Goal: Transaction & Acquisition: Book appointment/travel/reservation

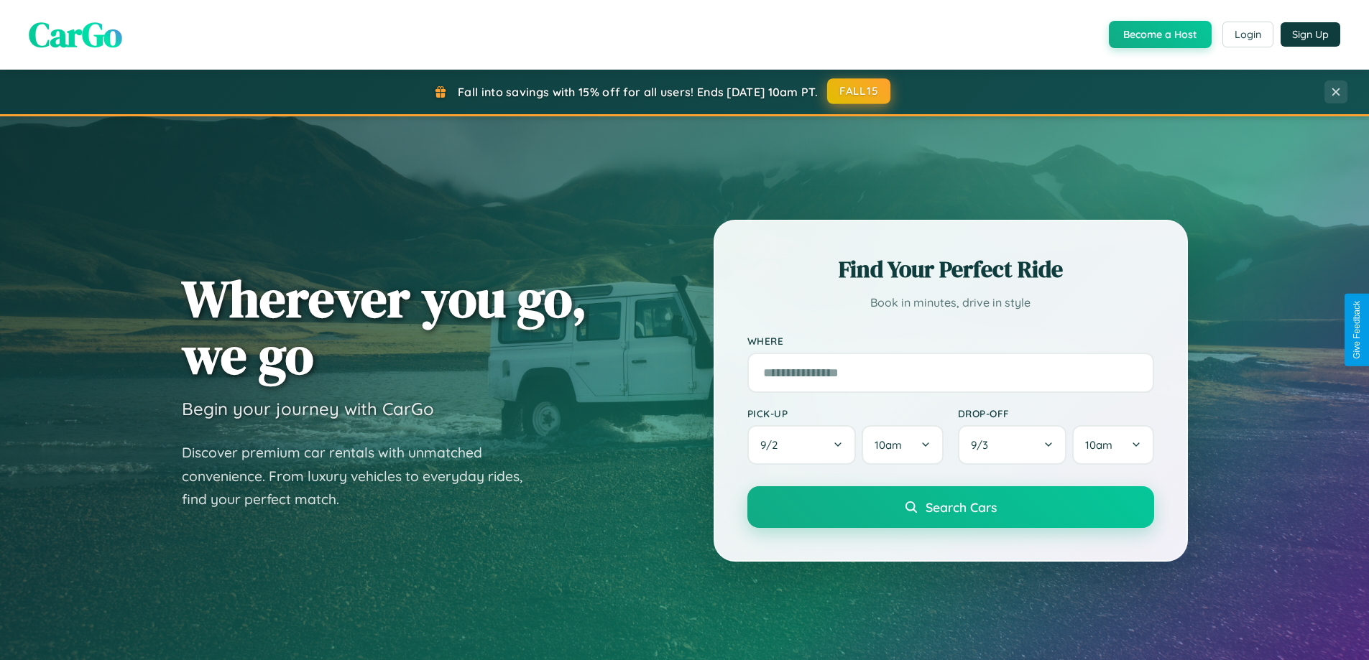
click at [860, 91] on button "FALL15" at bounding box center [858, 91] width 63 height 26
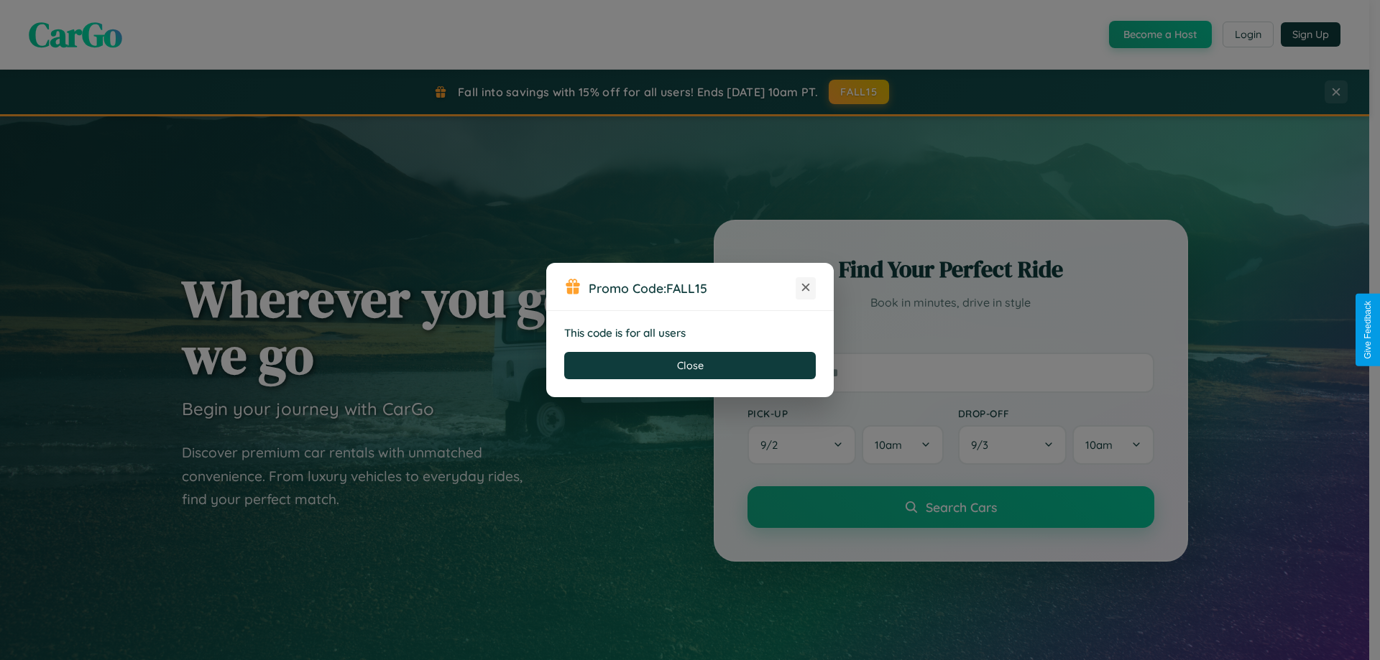
click at [806, 288] on icon at bounding box center [805, 287] width 14 height 14
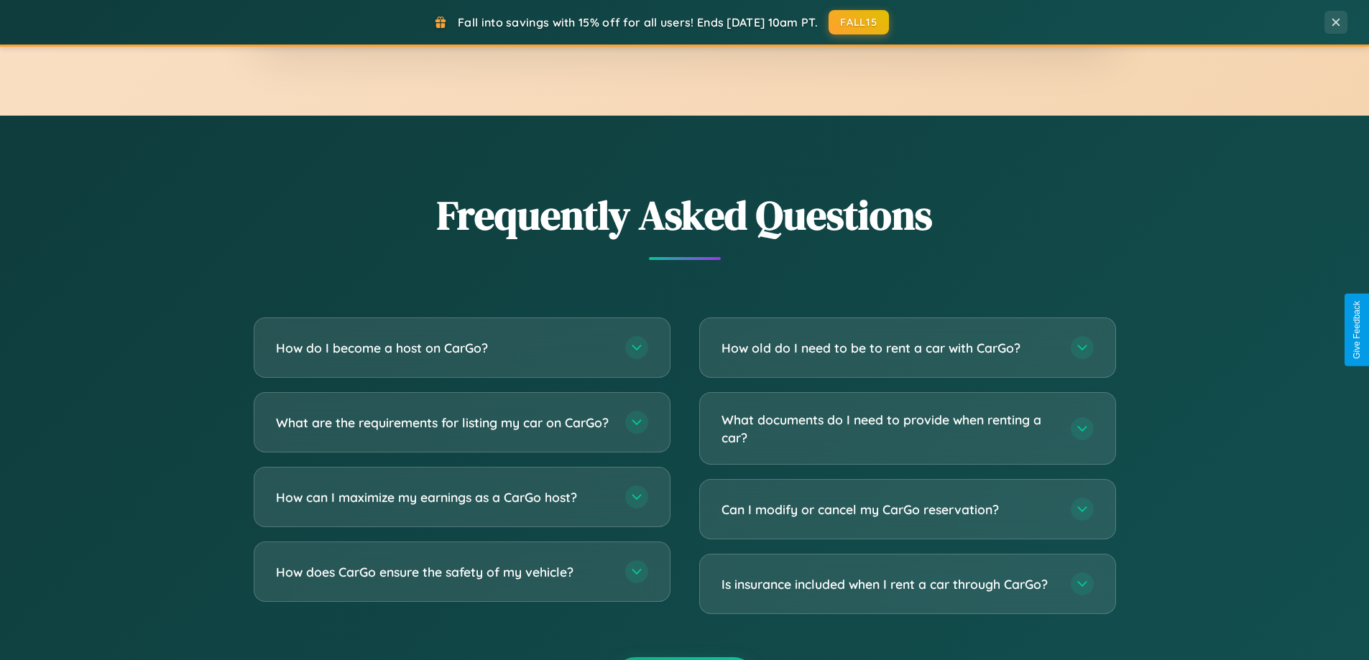
scroll to position [2766, 0]
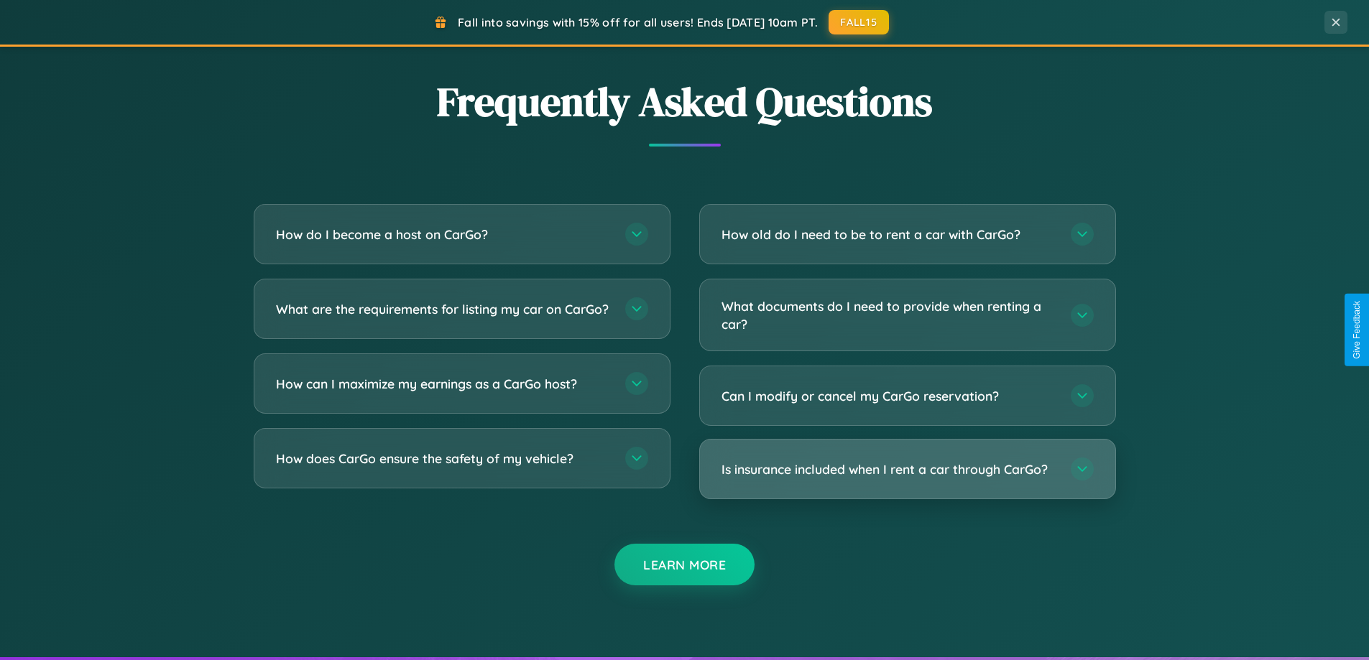
click at [907, 469] on h3 "Is insurance included when I rent a car through CarGo?" at bounding box center [889, 470] width 335 height 18
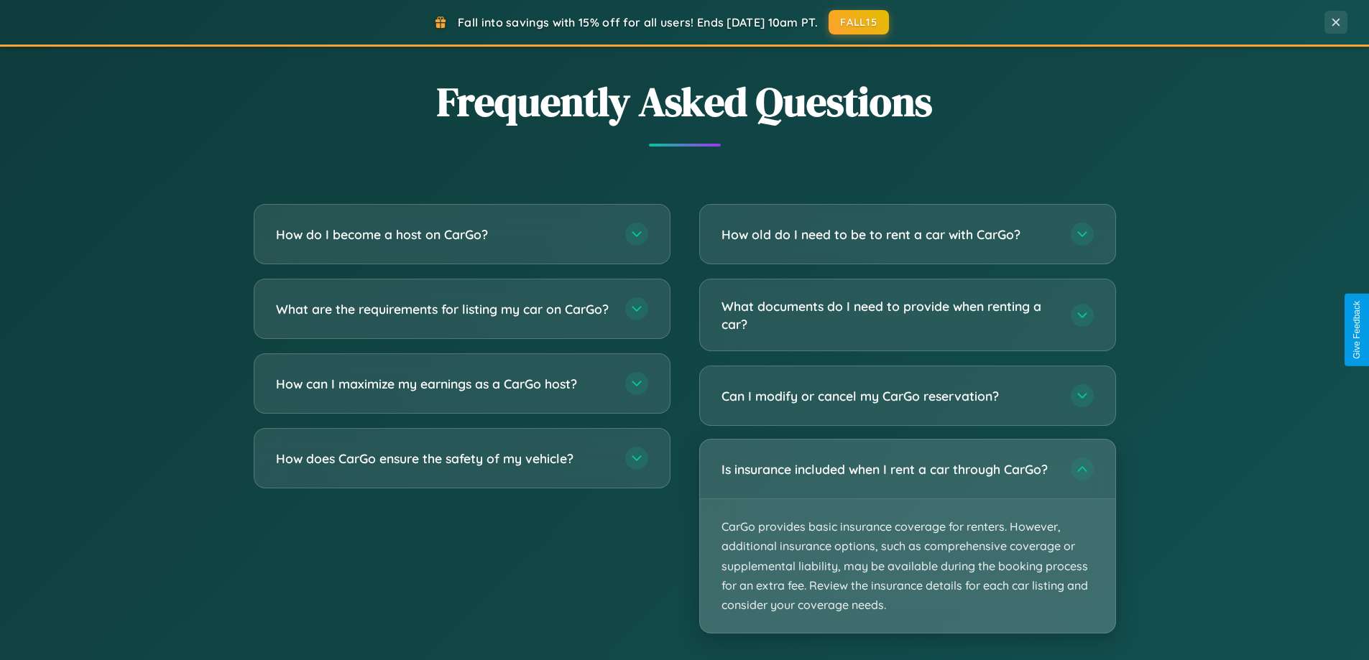
click at [907, 536] on p "CarGo provides basic insurance coverage for renters. However, additional insura…" at bounding box center [907, 566] width 415 height 134
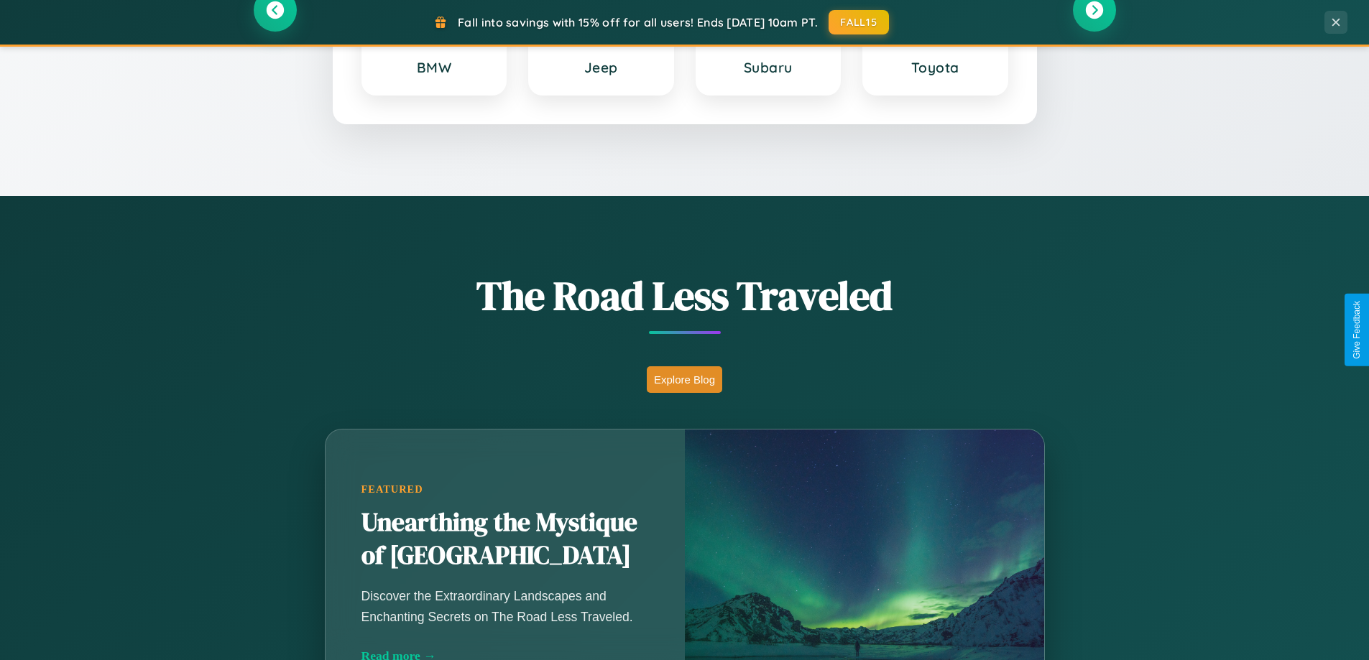
scroll to position [0, 0]
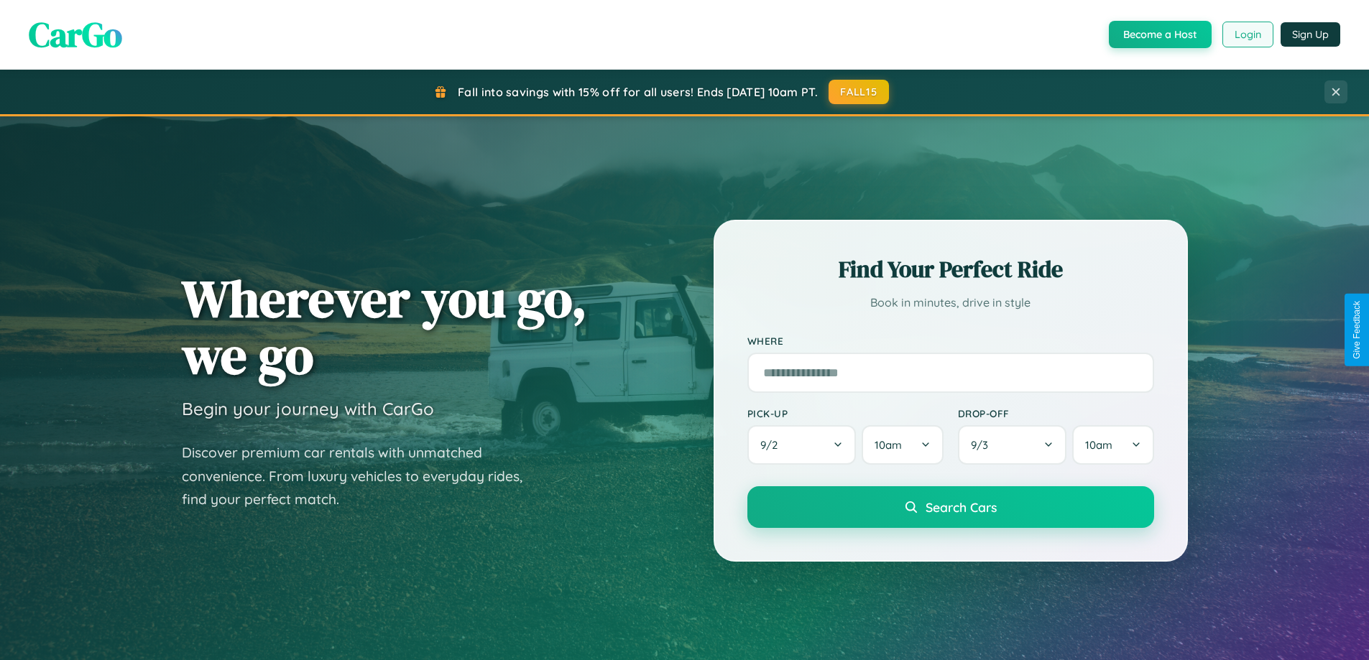
click at [1247, 34] on button "Login" at bounding box center [1247, 35] width 51 height 26
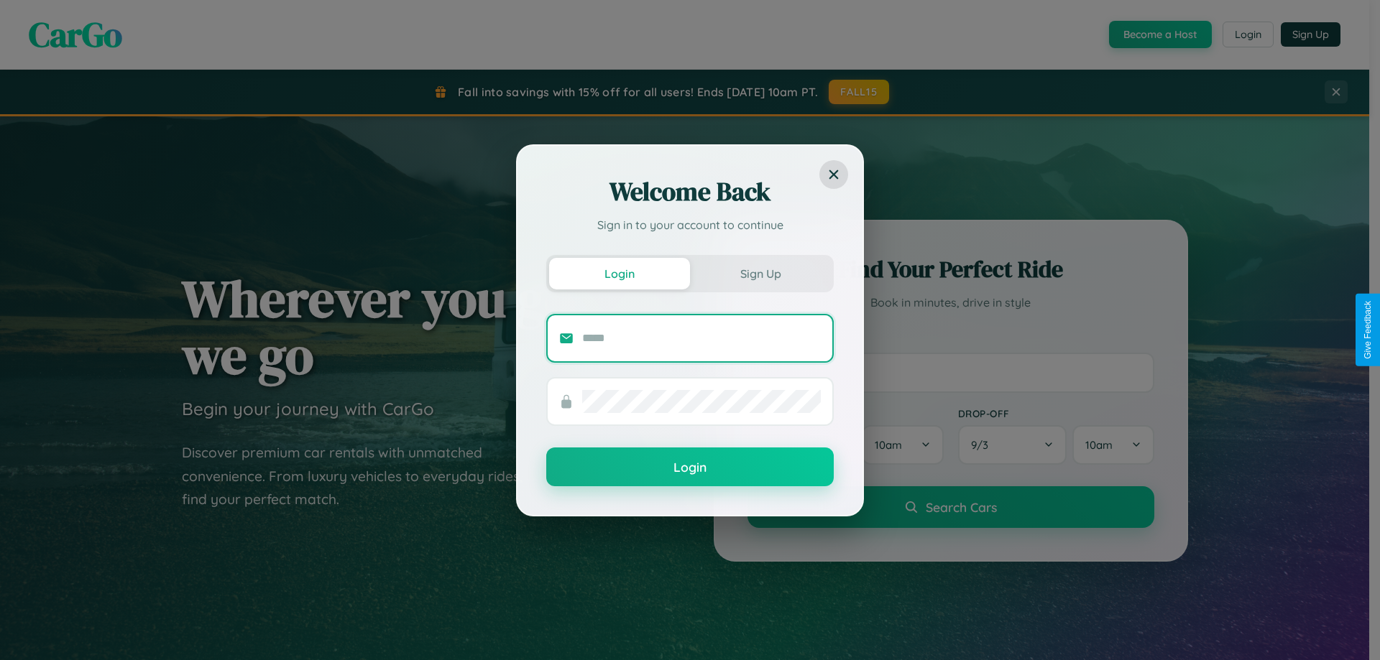
click at [701, 338] on input "text" at bounding box center [701, 338] width 239 height 23
type input "**********"
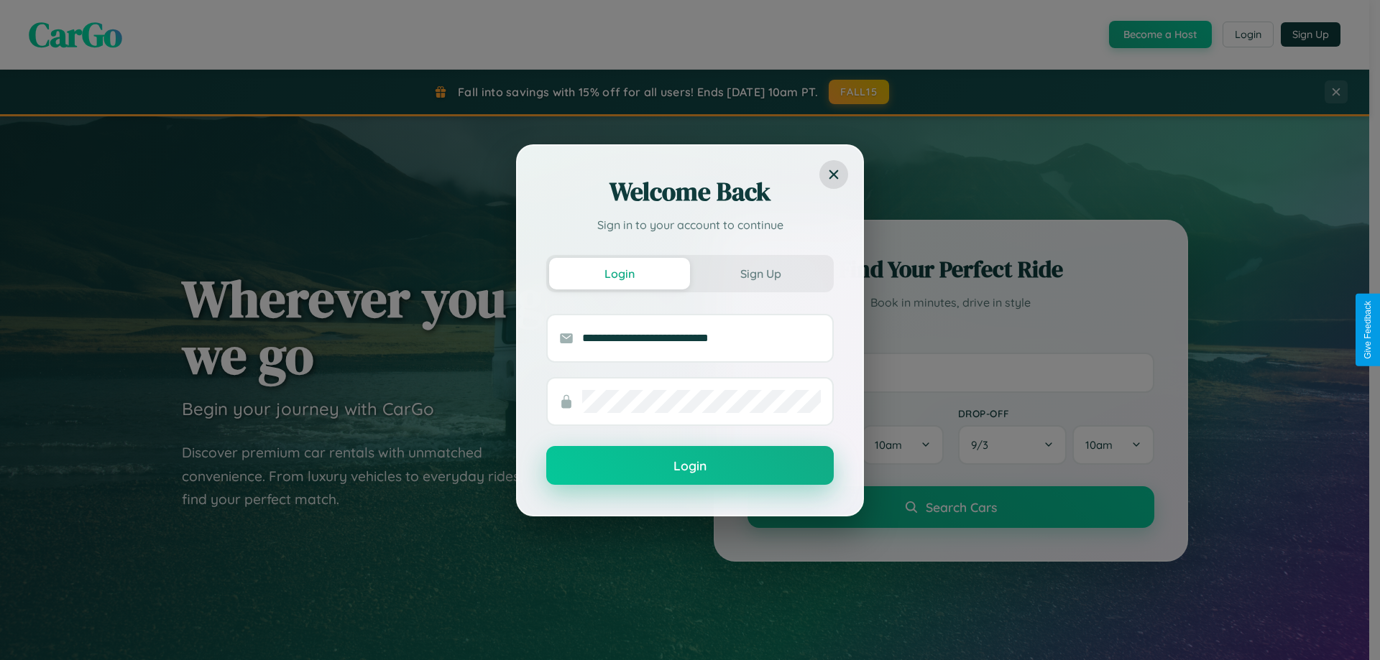
click at [690, 466] on button "Login" at bounding box center [689, 465] width 287 height 39
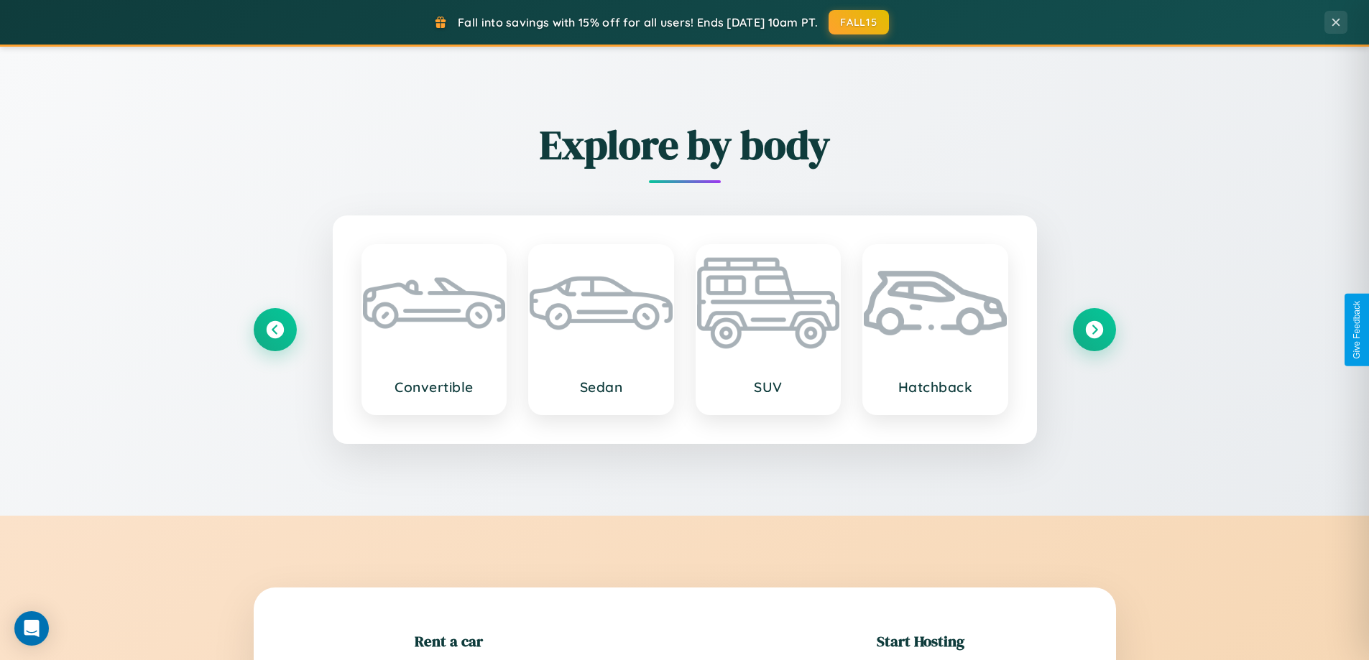
scroll to position [310, 0]
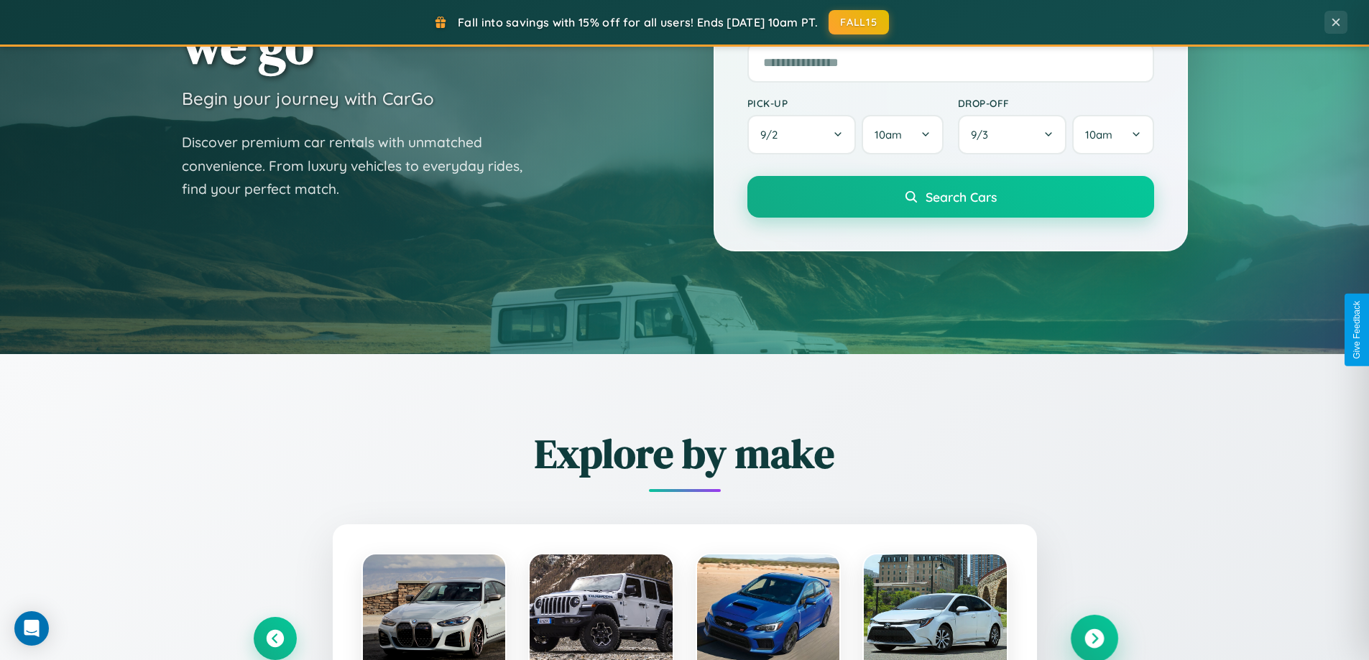
click at [1094, 639] on icon at bounding box center [1094, 639] width 19 height 19
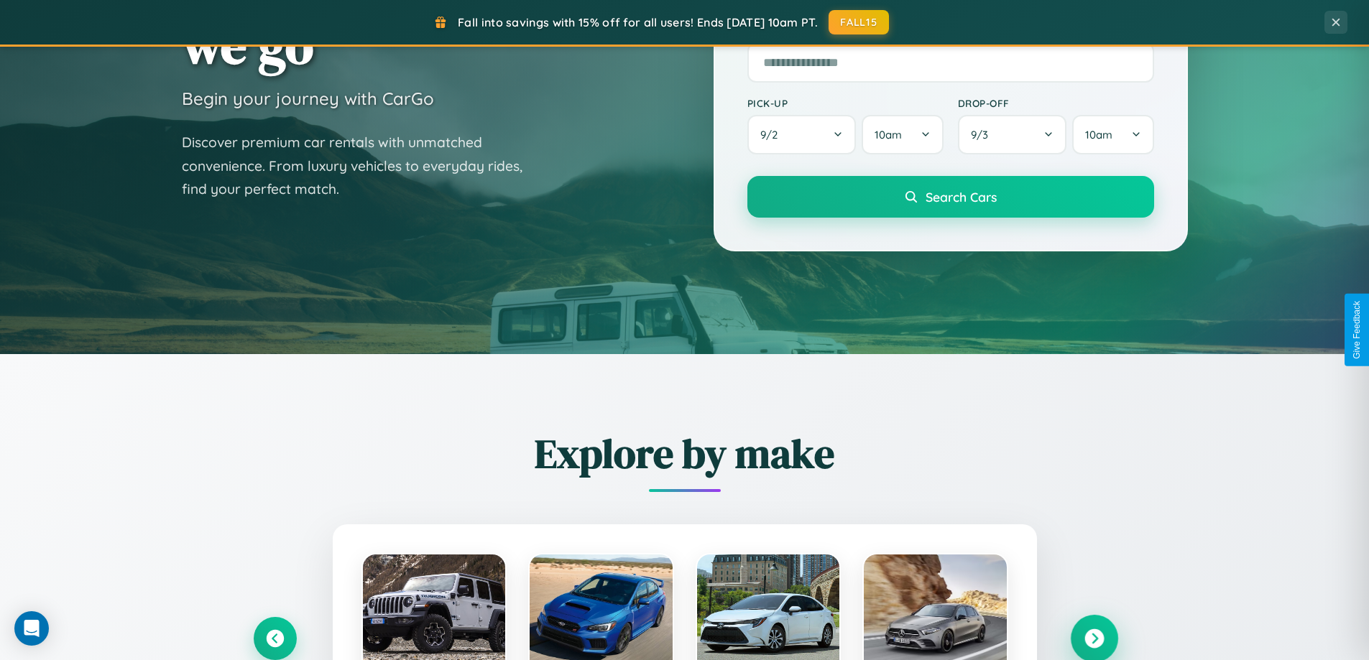
click at [1094, 638] on icon at bounding box center [1094, 639] width 19 height 19
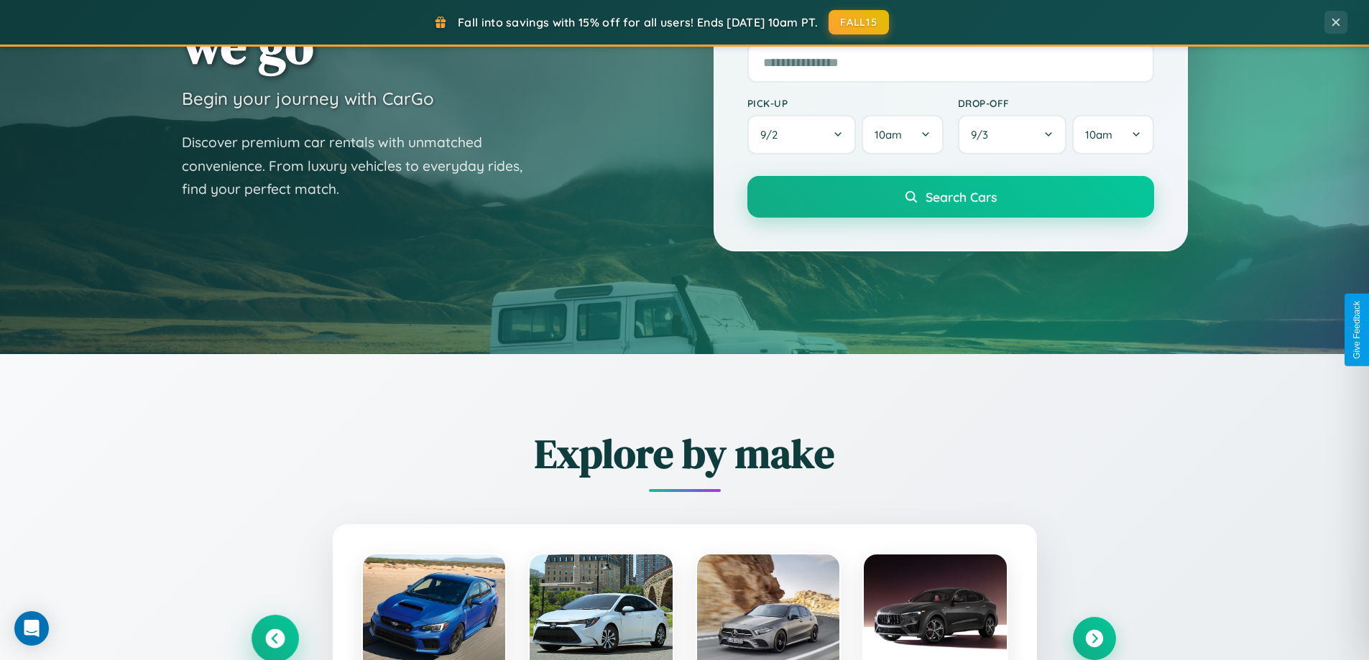
click at [275, 638] on icon at bounding box center [274, 639] width 19 height 19
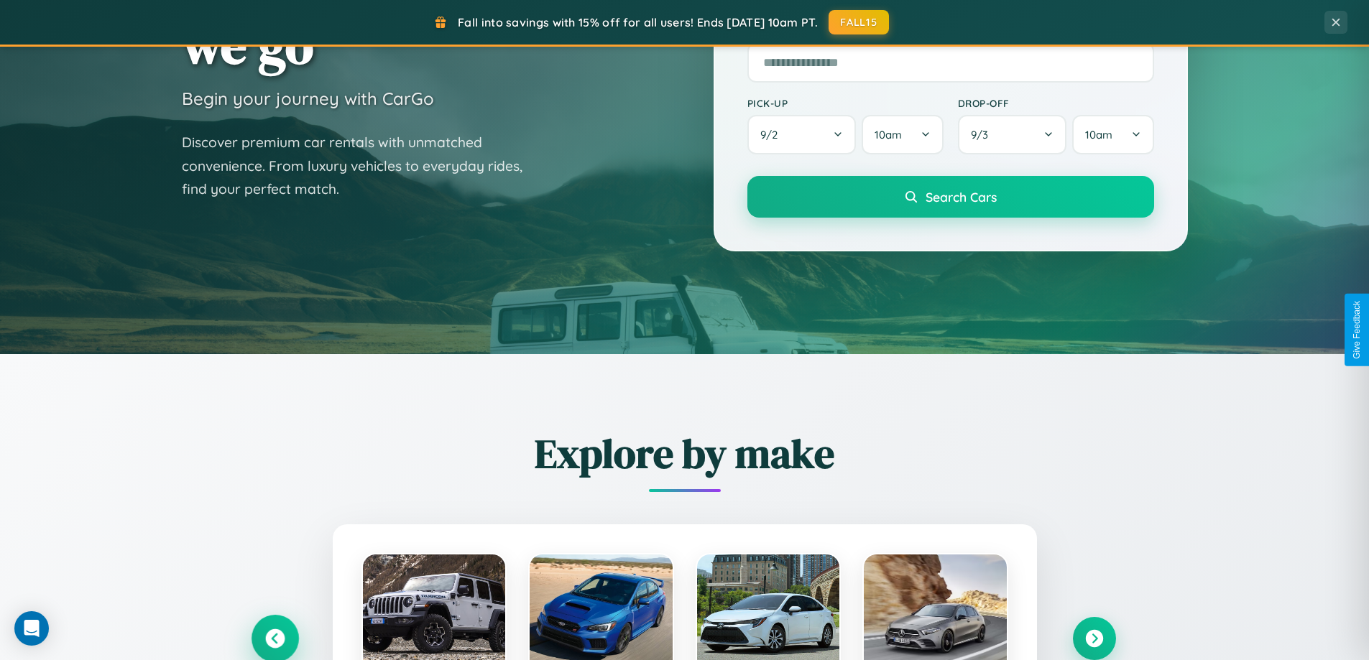
click at [275, 637] on icon at bounding box center [275, 639] width 24 height 24
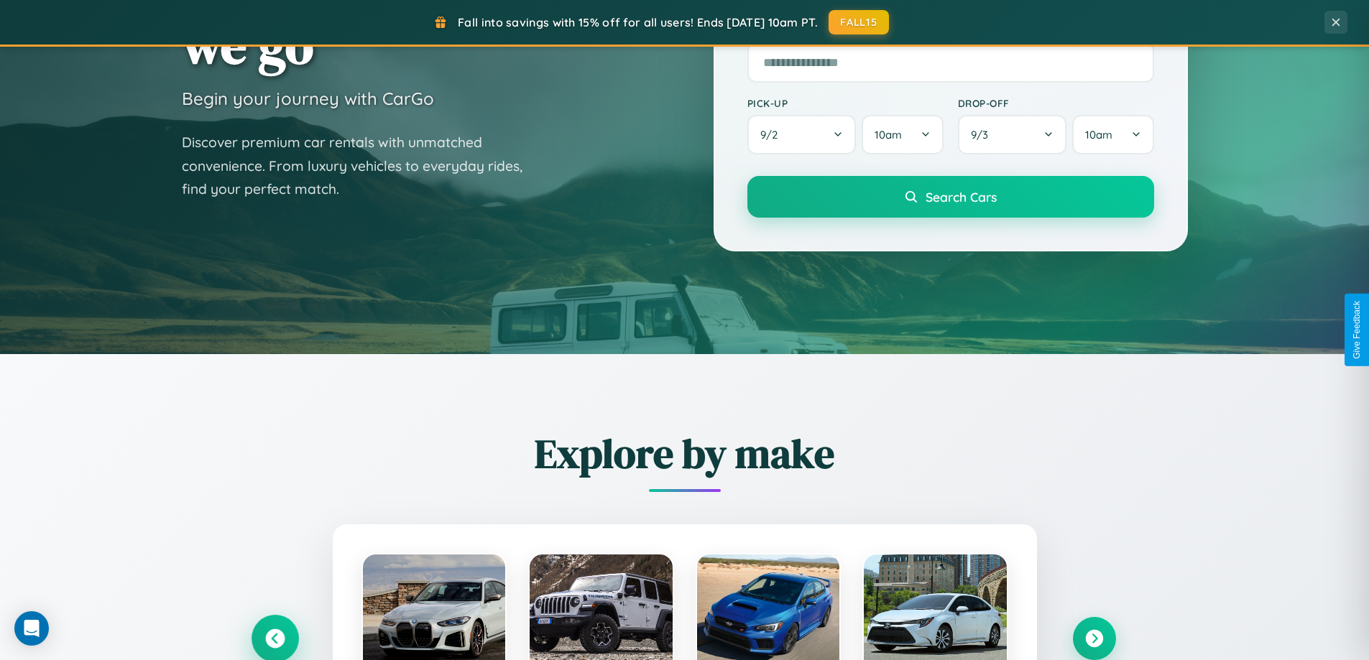
click at [275, 637] on icon at bounding box center [275, 639] width 24 height 24
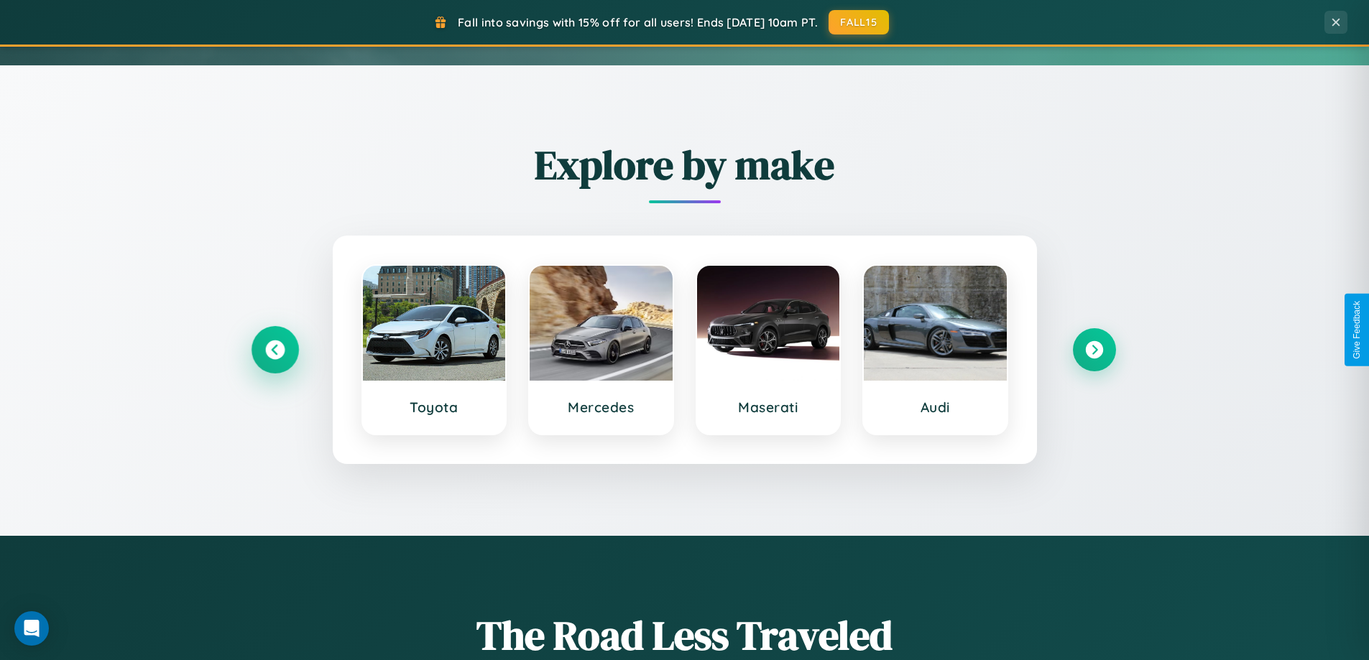
scroll to position [620, 0]
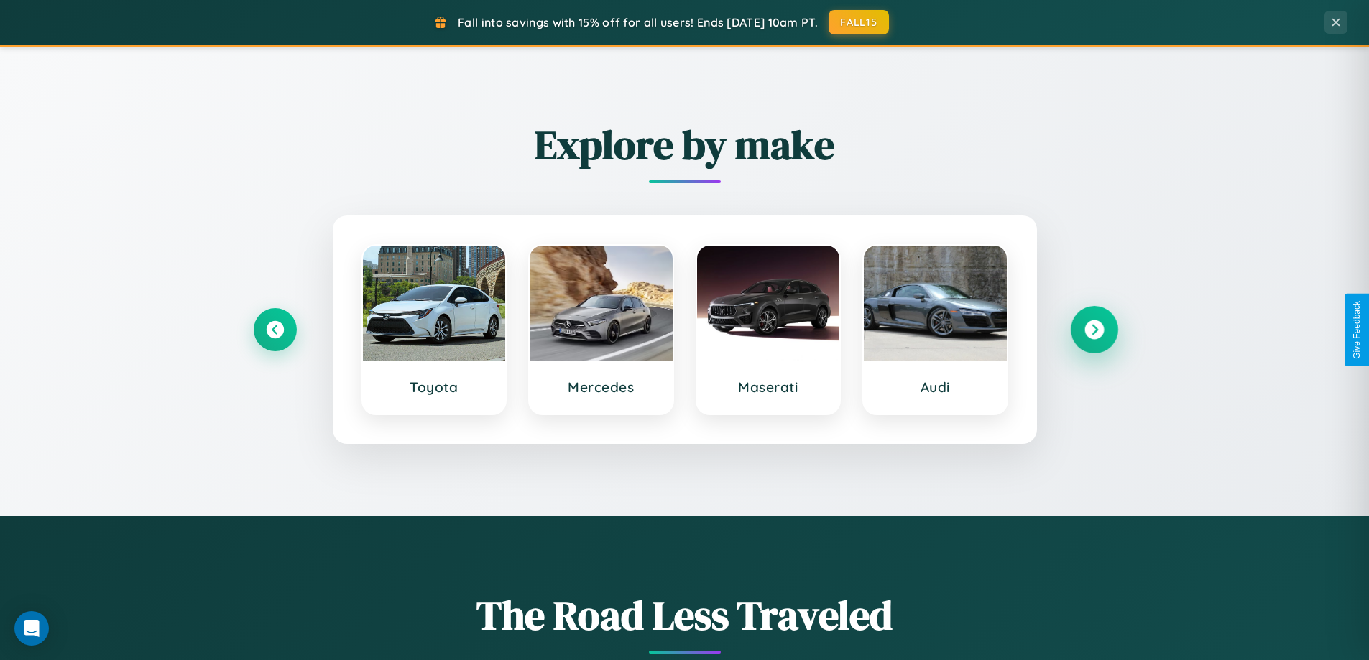
click at [1094, 330] on icon at bounding box center [1094, 330] width 19 height 19
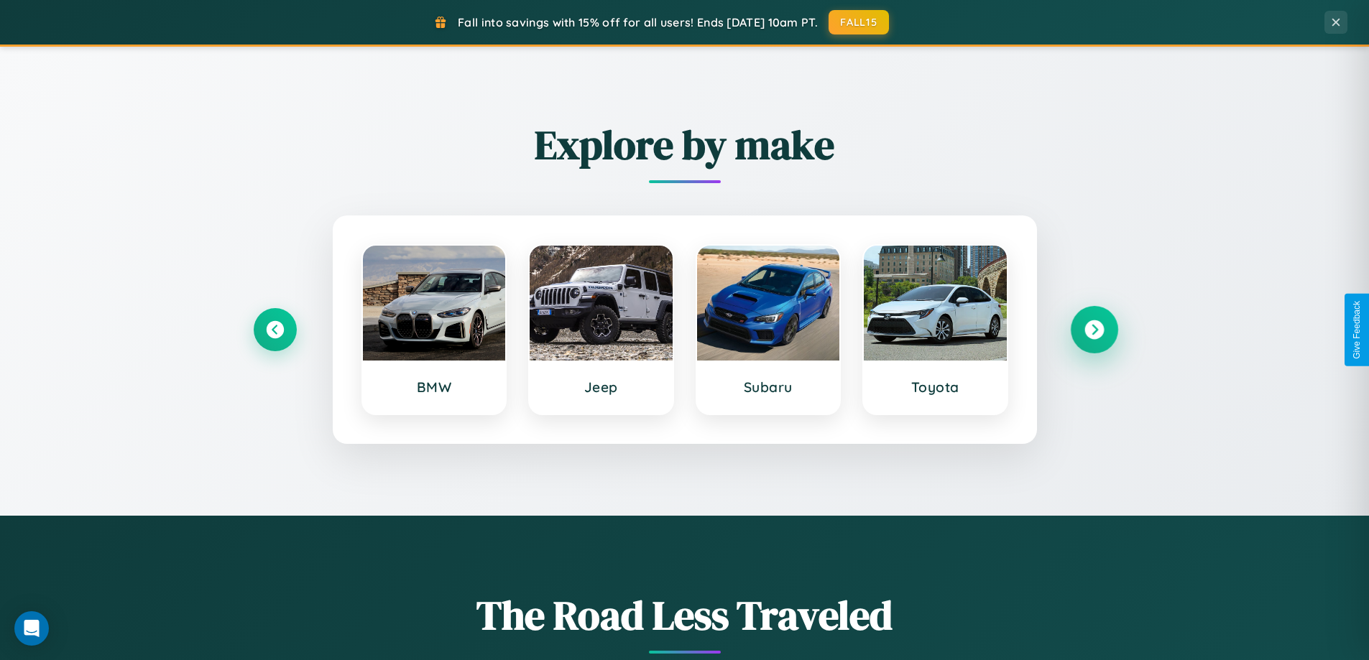
click at [1094, 330] on icon at bounding box center [1094, 330] width 19 height 19
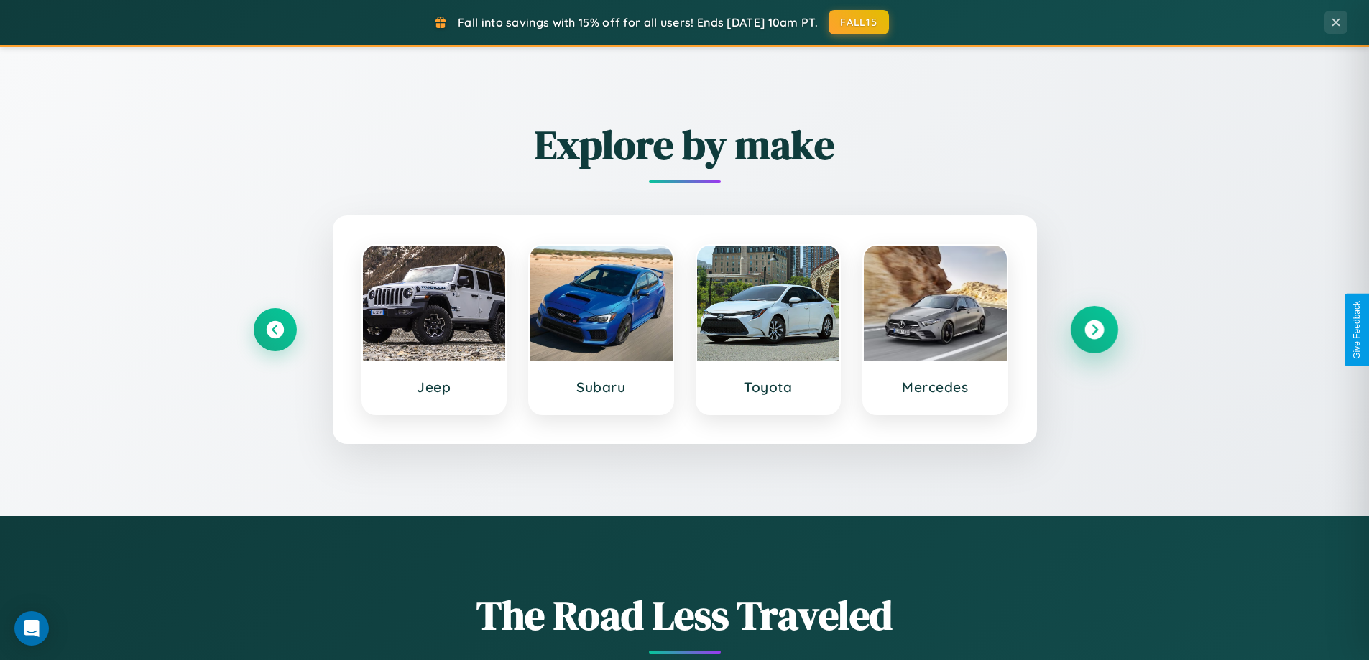
click at [1094, 330] on icon at bounding box center [1094, 330] width 19 height 19
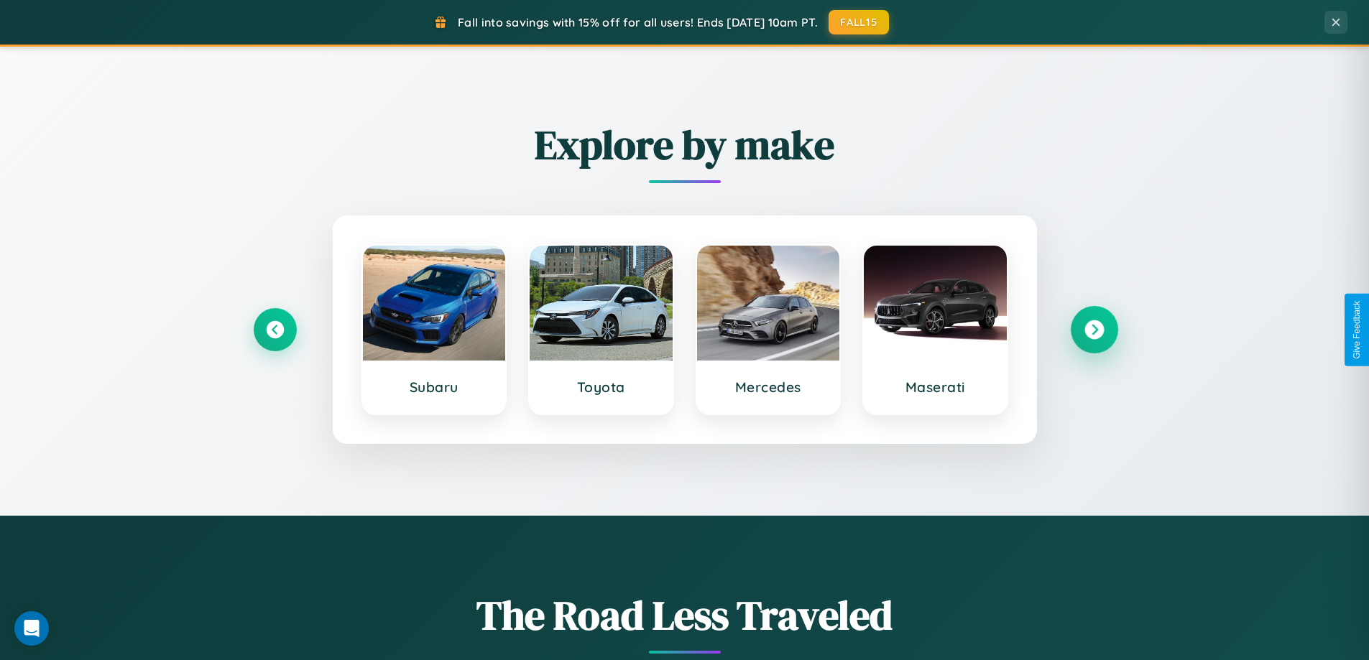
click at [1094, 330] on icon at bounding box center [1094, 330] width 19 height 19
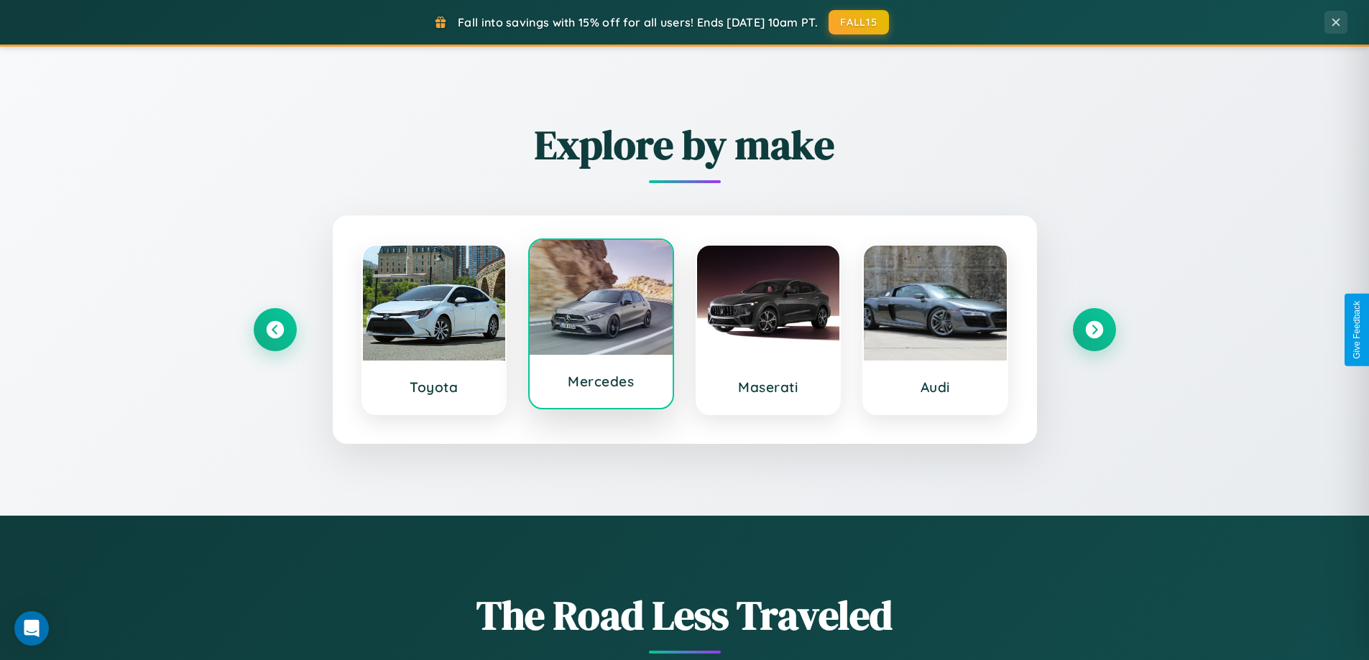
click at [601, 325] on div at bounding box center [601, 297] width 143 height 115
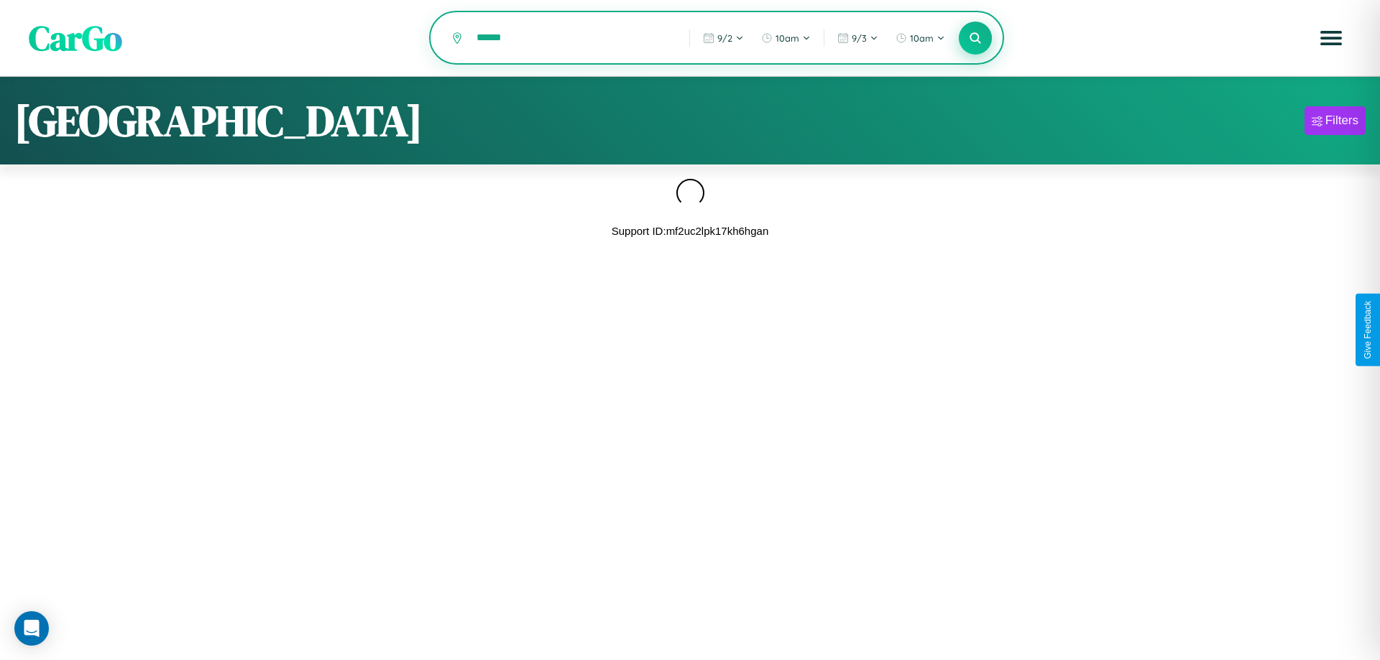
type input "******"
click at [975, 39] on icon at bounding box center [975, 38] width 14 height 14
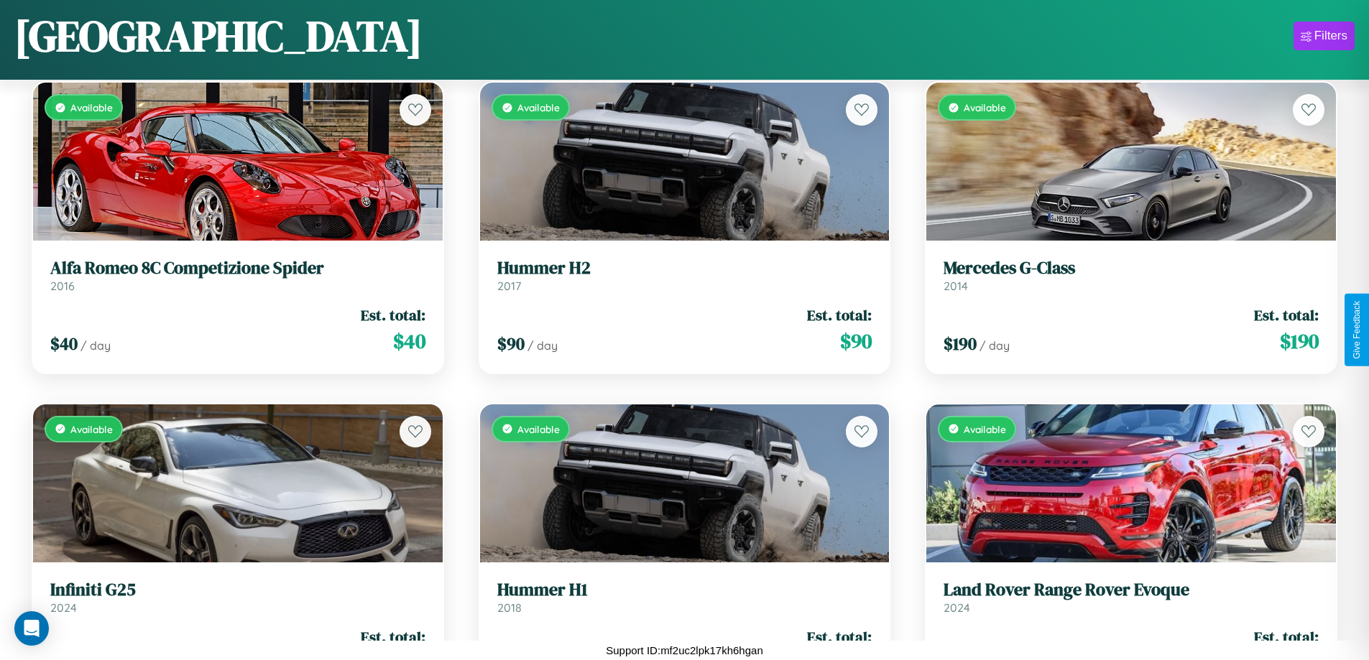
scroll to position [8570, 0]
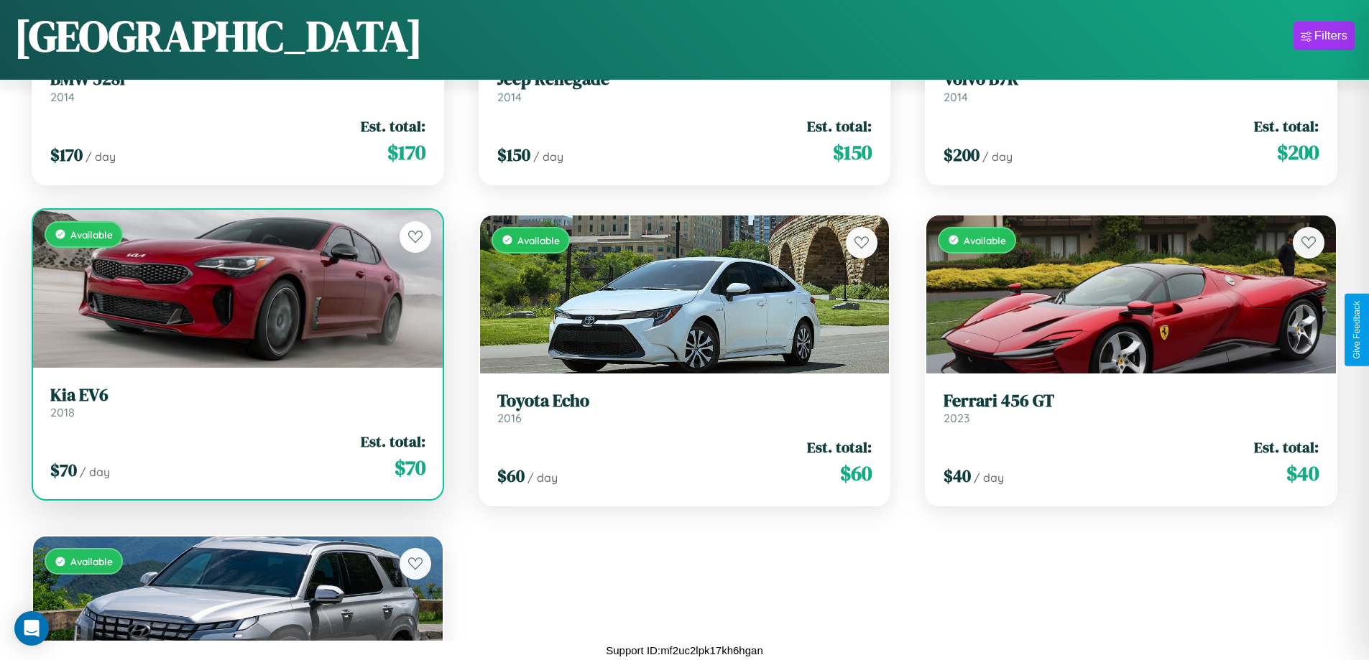
click at [236, 462] on div "$ 70 / day Est. total: $ 70" at bounding box center [237, 456] width 375 height 51
click at [236, 456] on div "$ 70 / day Est. total: $ 70" at bounding box center [237, 456] width 375 height 51
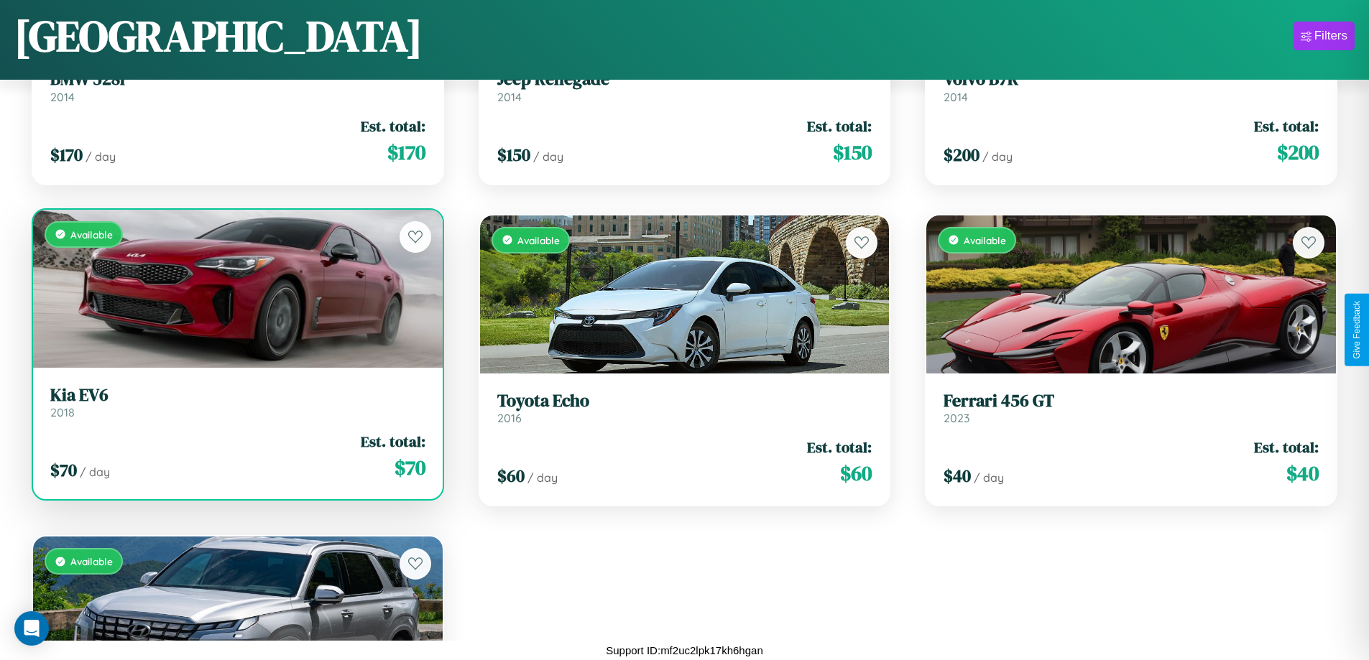
click at [236, 456] on div "$ 70 / day Est. total: $ 70" at bounding box center [237, 456] width 375 height 51
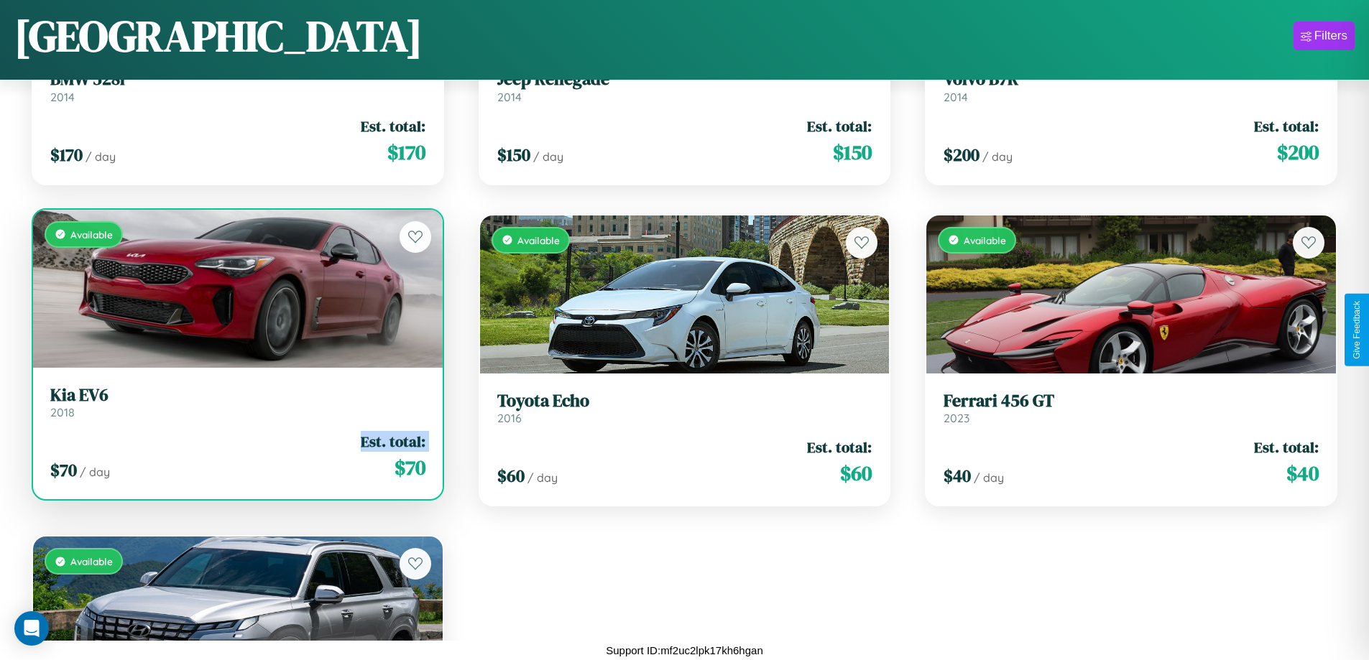
click at [236, 456] on div "$ 70 / day Est. total: $ 70" at bounding box center [237, 456] width 375 height 51
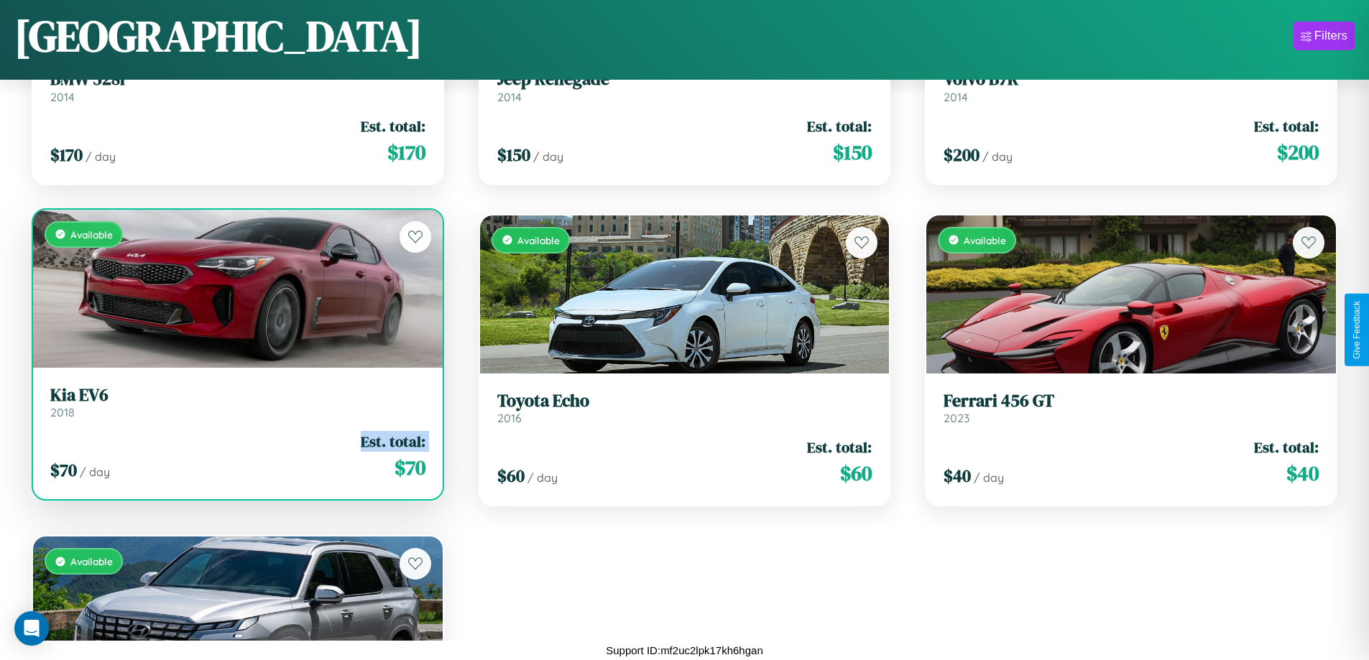
click at [236, 456] on div "$ 70 / day Est. total: $ 70" at bounding box center [237, 456] width 375 height 51
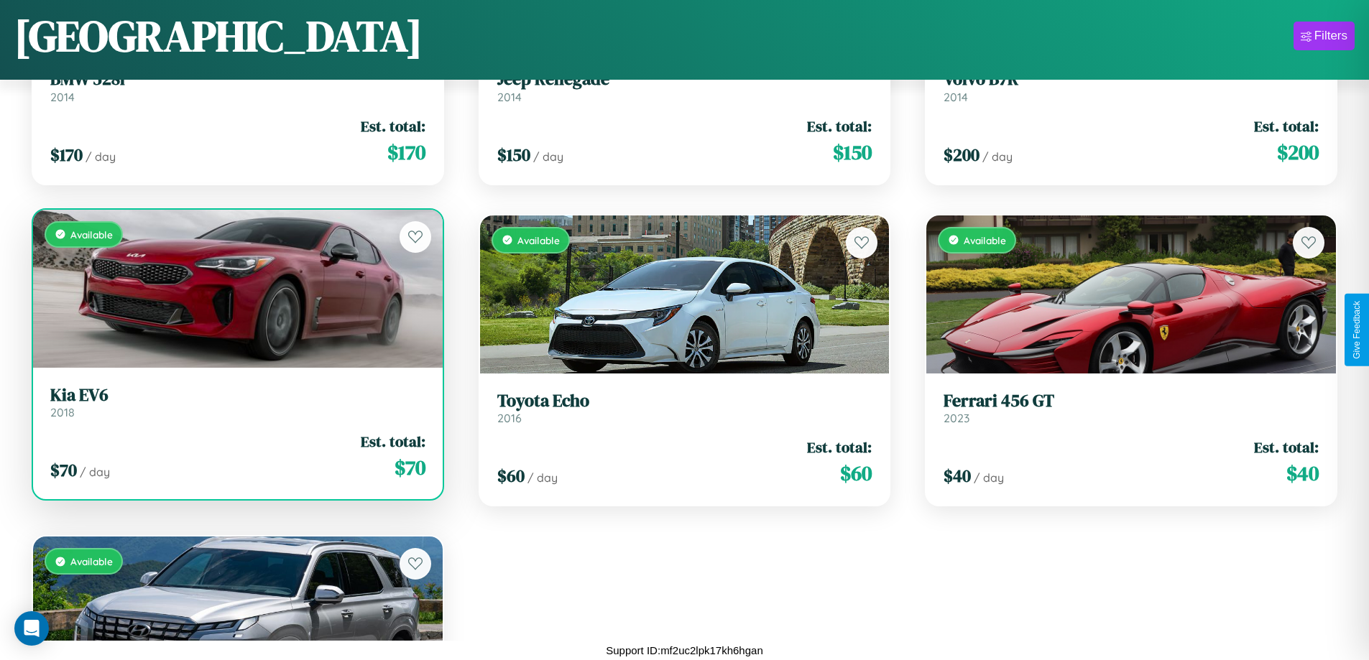
click at [236, 456] on div "$ 70 / day Est. total: $ 70" at bounding box center [237, 456] width 375 height 51
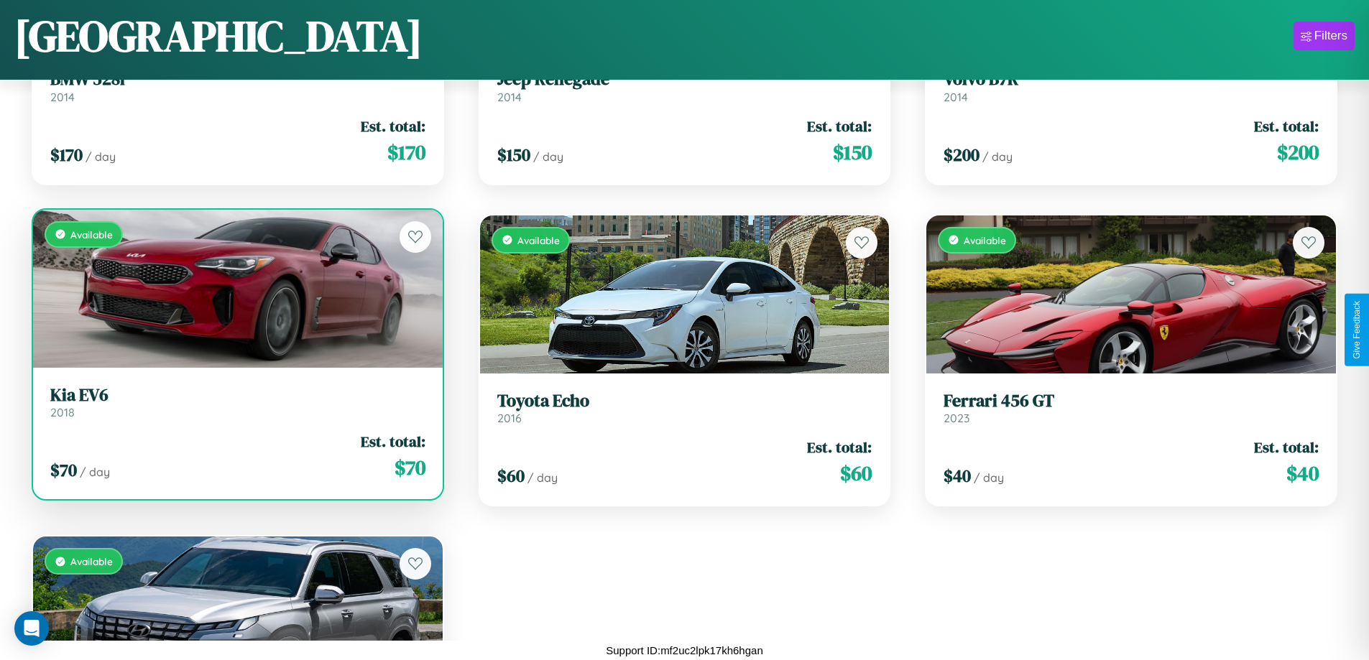
click at [236, 402] on h3 "Kia EV6" at bounding box center [237, 395] width 375 height 21
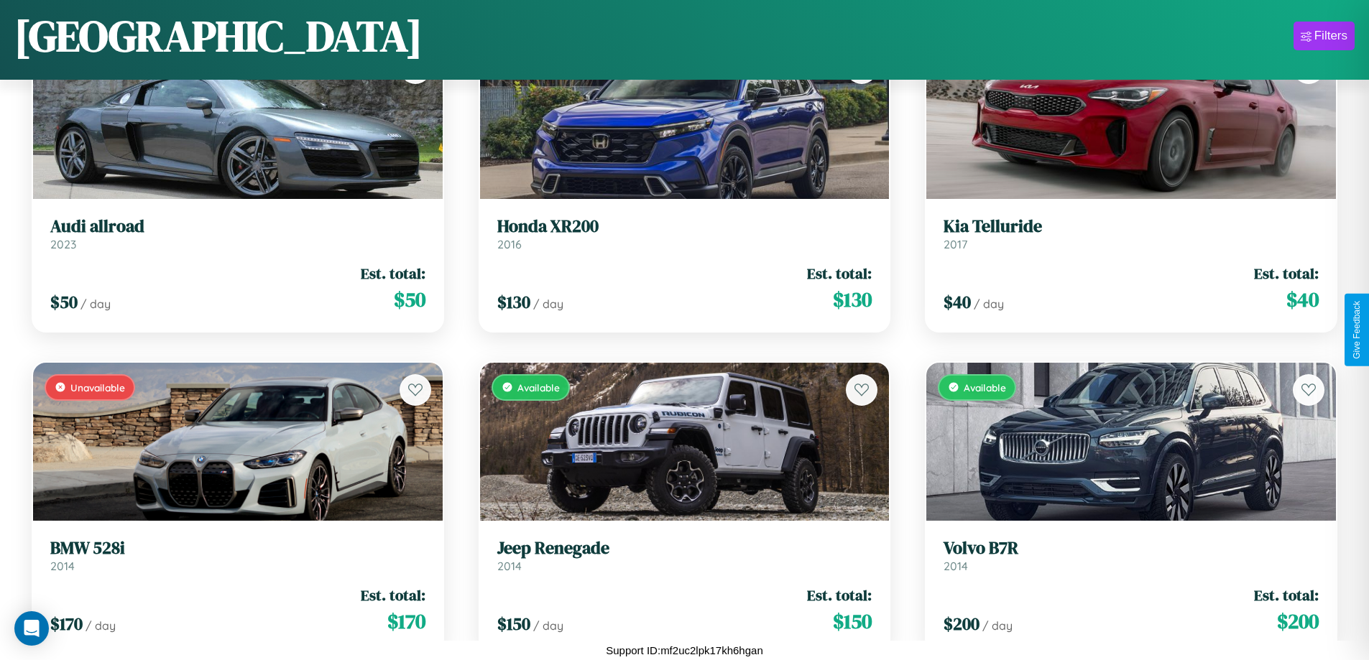
scroll to position [202, 0]
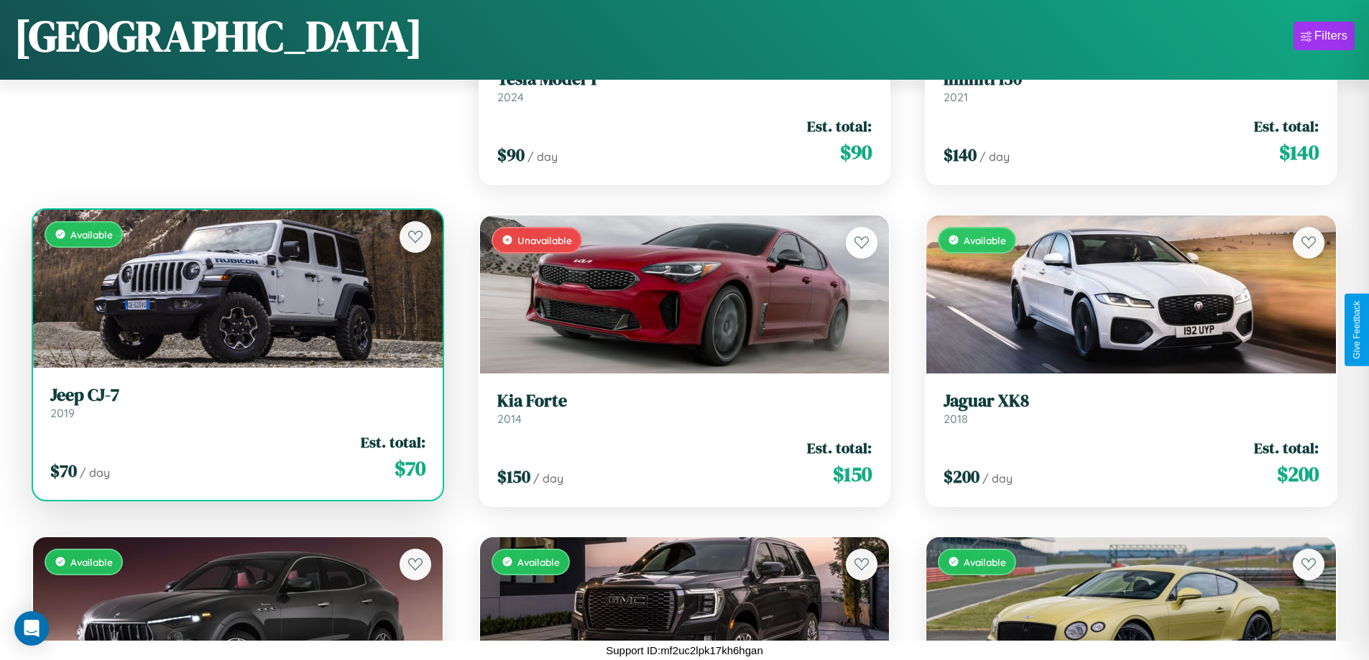
click at [236, 402] on h3 "Jeep CJ-7" at bounding box center [237, 395] width 375 height 21
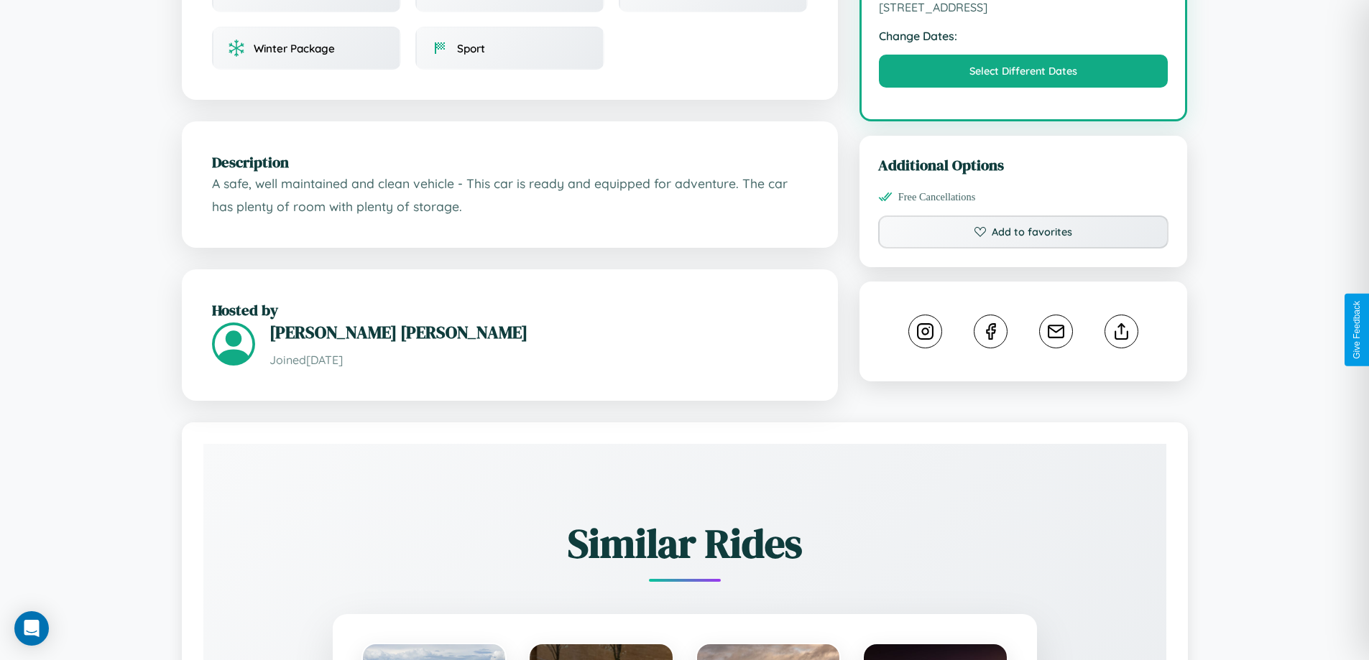
scroll to position [472, 0]
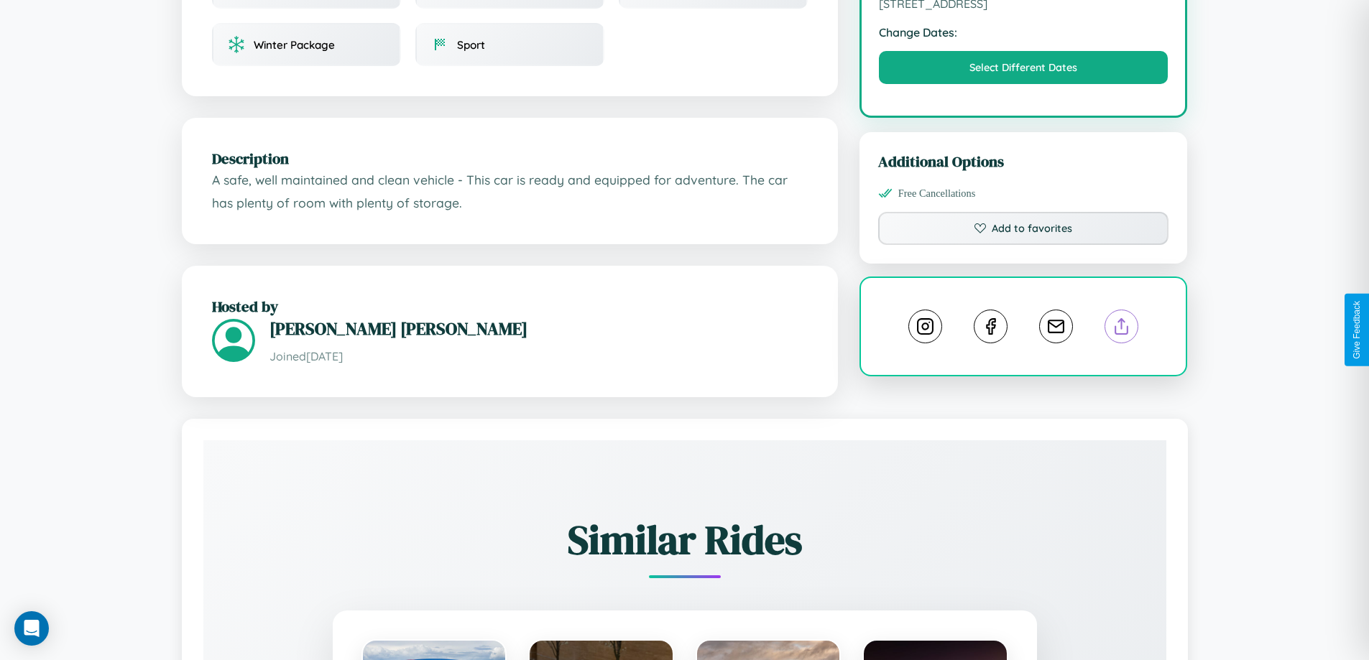
click at [1122, 328] on line at bounding box center [1122, 324] width 0 height 10
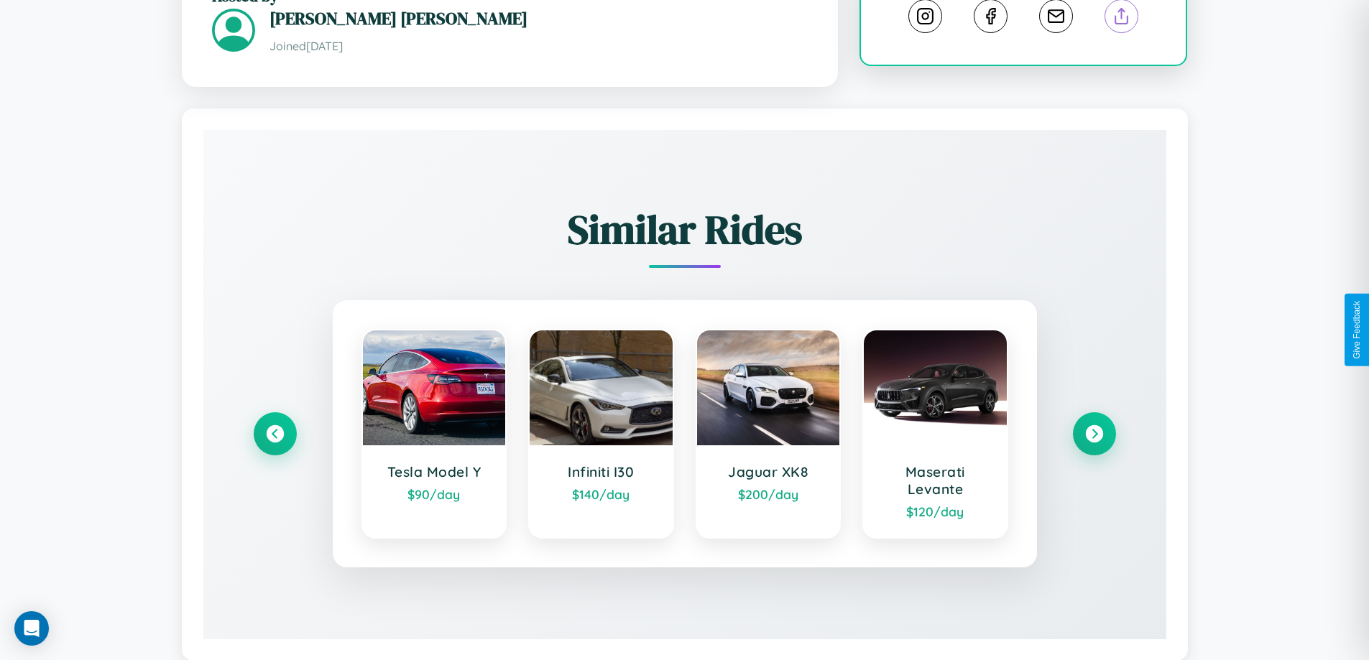
scroll to position [819, 0]
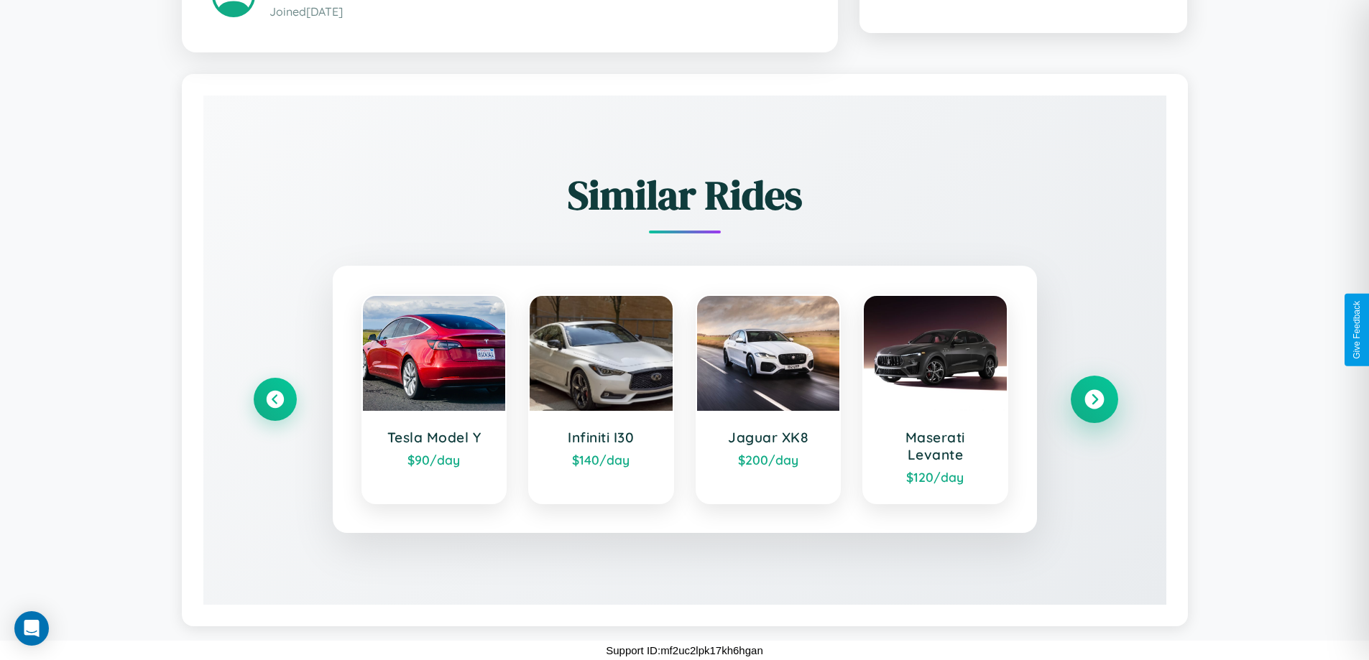
click at [1094, 400] on icon at bounding box center [1094, 399] width 19 height 19
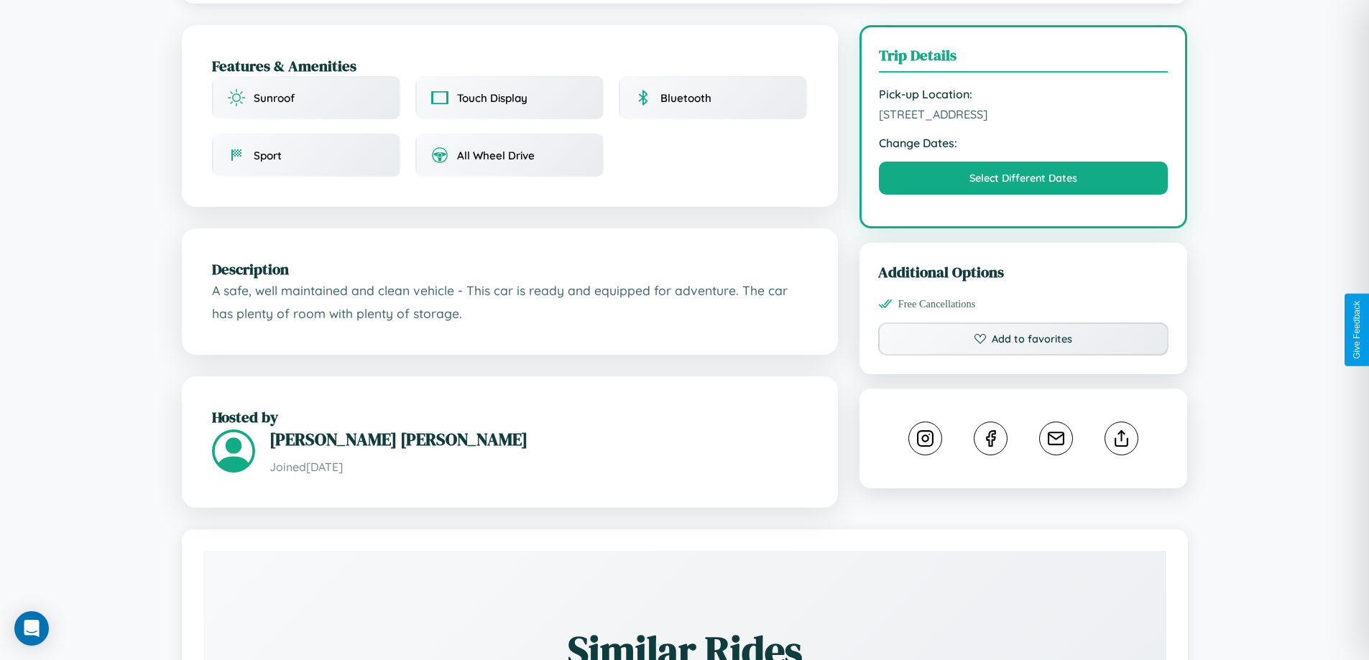
scroll to position [373, 0]
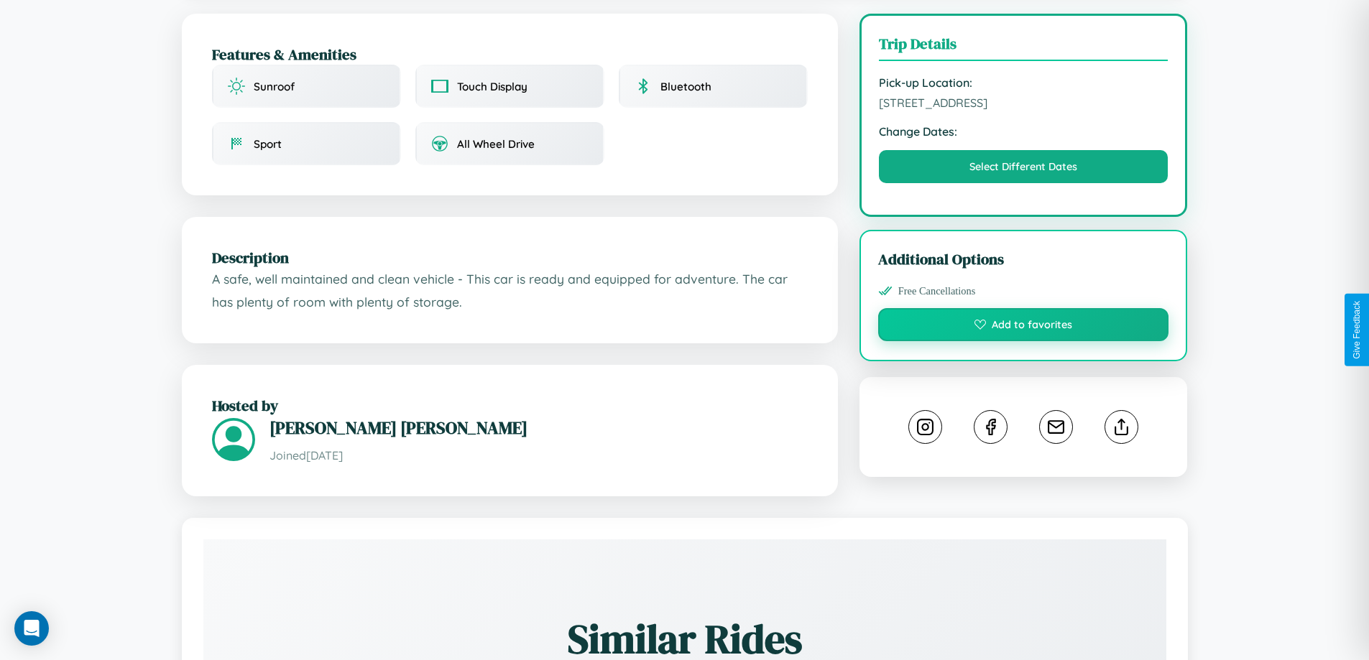
click at [1023, 327] on button "Add to favorites" at bounding box center [1023, 324] width 291 height 33
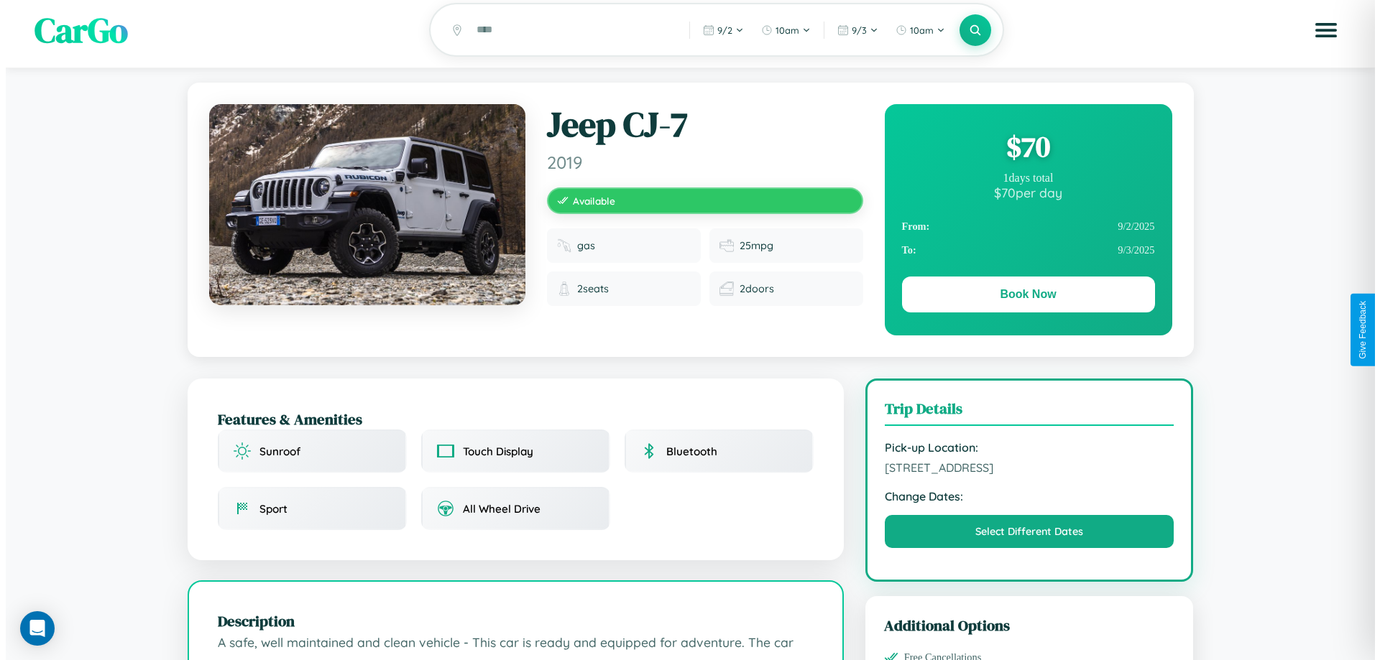
scroll to position [0, 0]
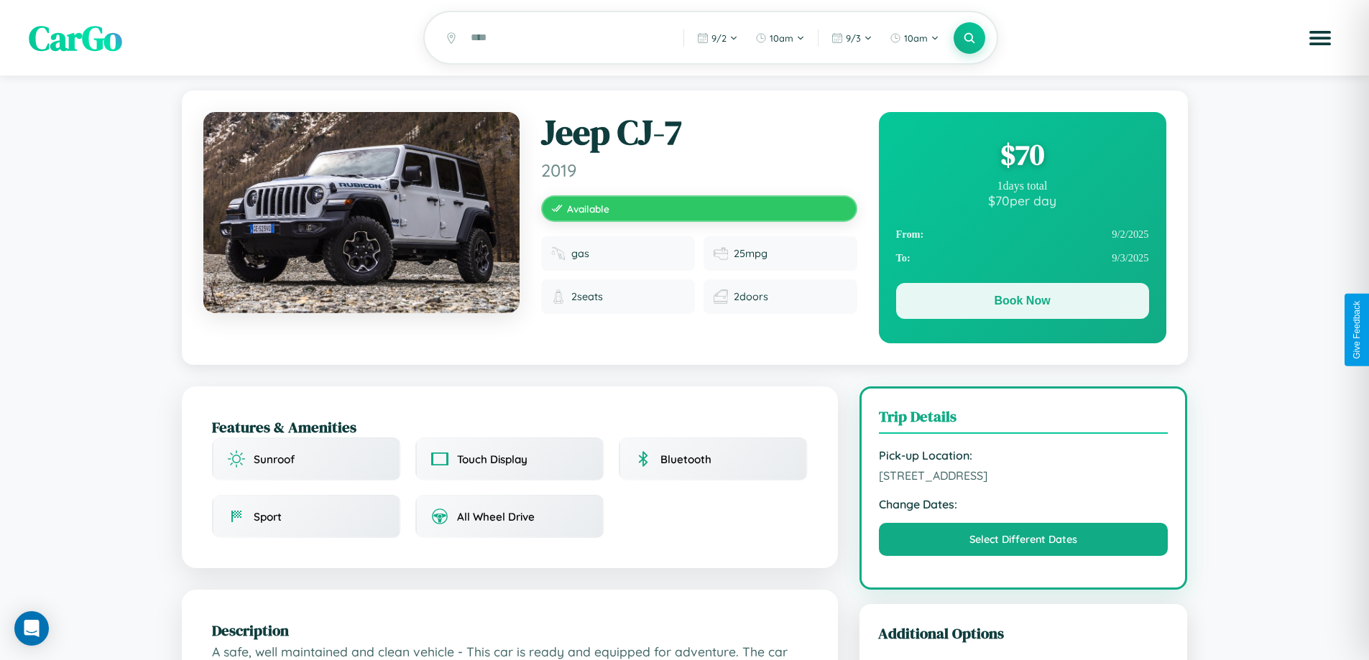
click at [1022, 303] on button "Book Now" at bounding box center [1022, 301] width 253 height 36
